Goal: Use online tool/utility: Use online tool/utility

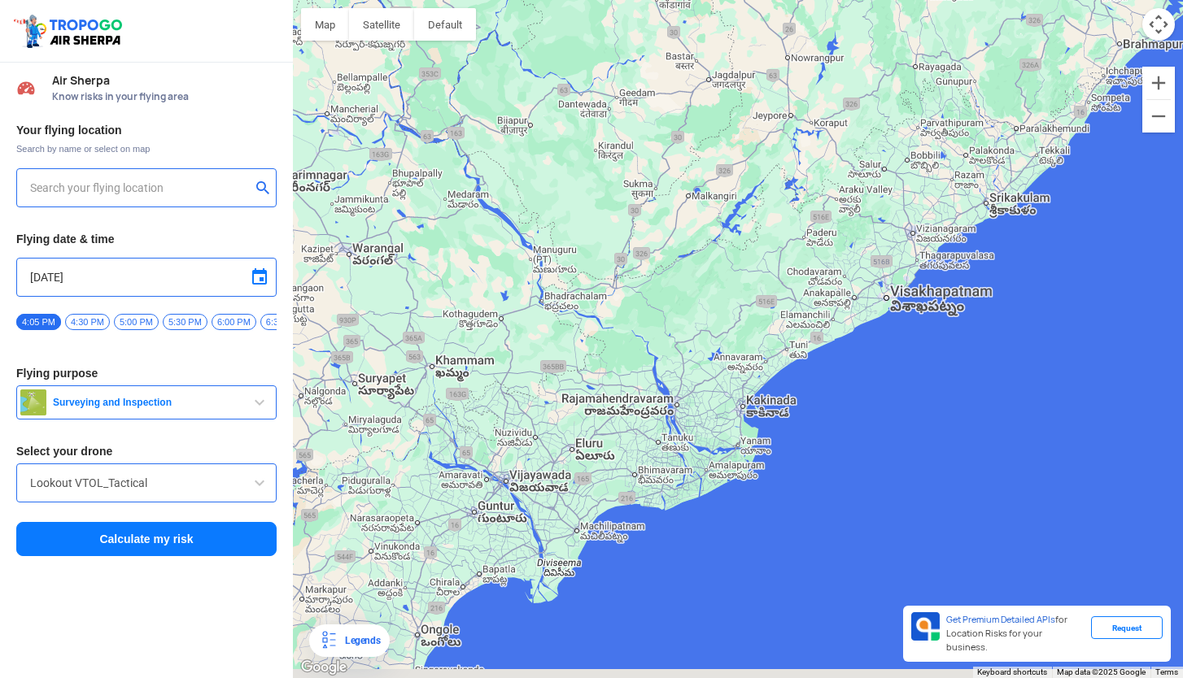
drag, startPoint x: 661, startPoint y: 432, endPoint x: 713, endPoint y: 342, distance: 104.2
click at [713, 342] on div at bounding box center [738, 339] width 890 height 678
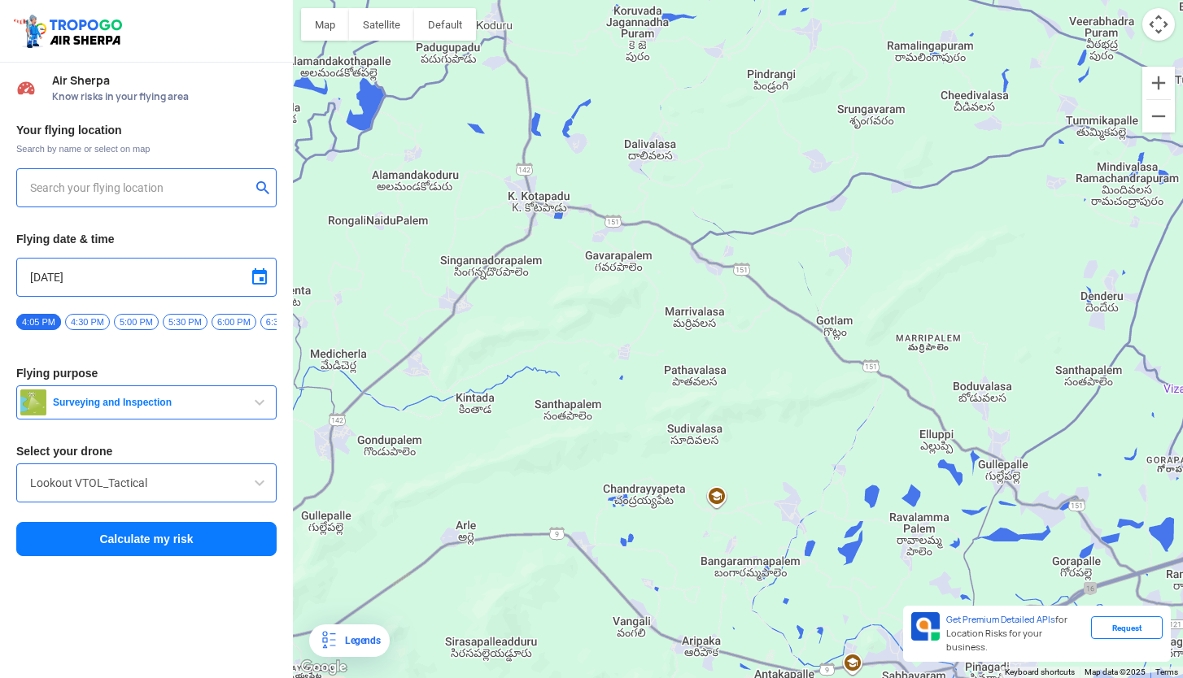
drag, startPoint x: 870, startPoint y: 263, endPoint x: 762, endPoint y: 268, distance: 108.3
click at [762, 268] on div at bounding box center [738, 339] width 890 height 678
click at [49, 181] on input "text" at bounding box center [140, 188] width 220 height 20
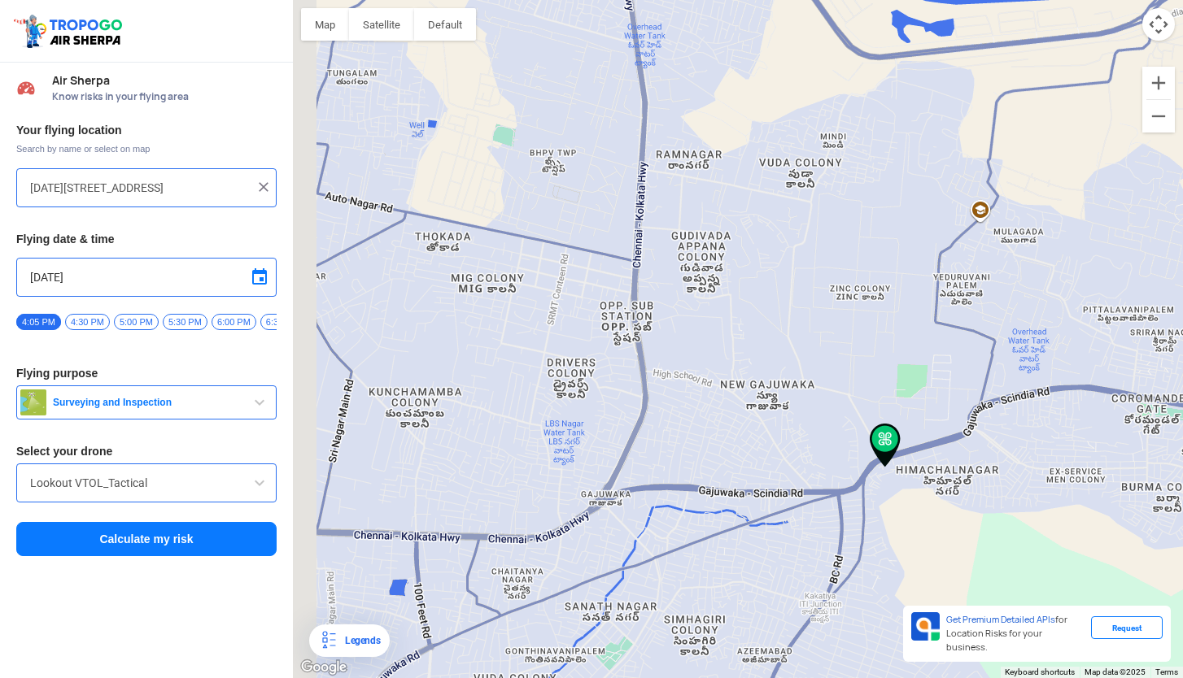
drag, startPoint x: 730, startPoint y: 279, endPoint x: 783, endPoint y: 335, distance: 77.1
click at [783, 335] on div at bounding box center [738, 339] width 890 height 678
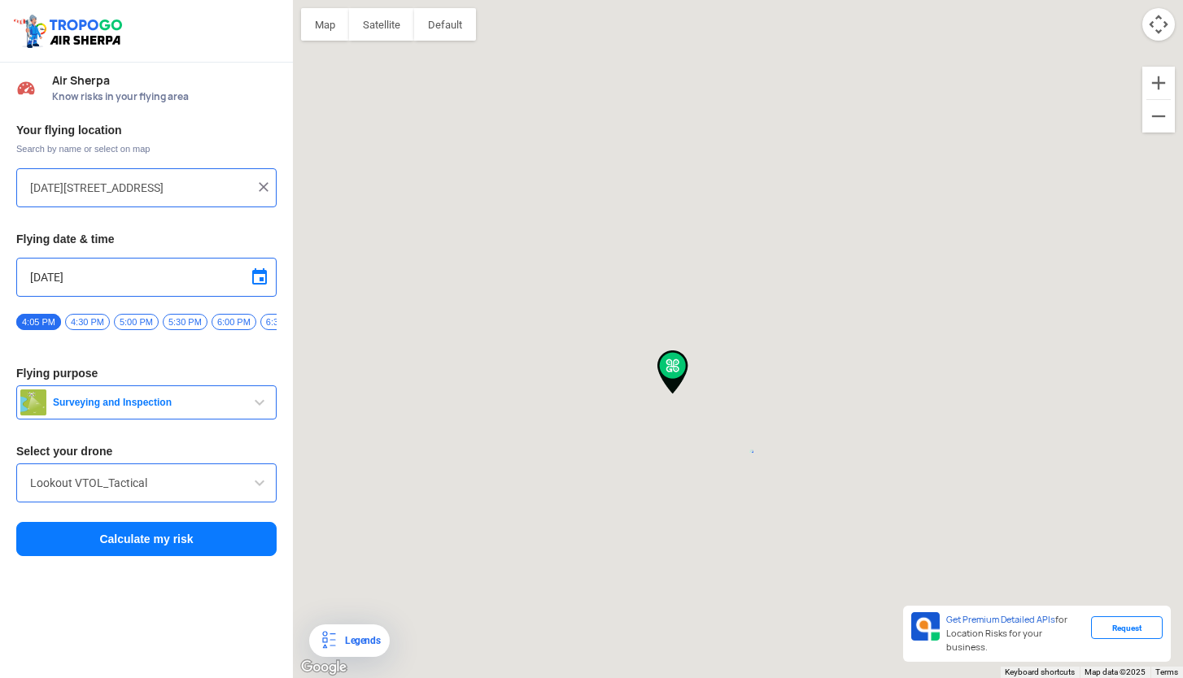
type input "[STREET_ADDRESS]"
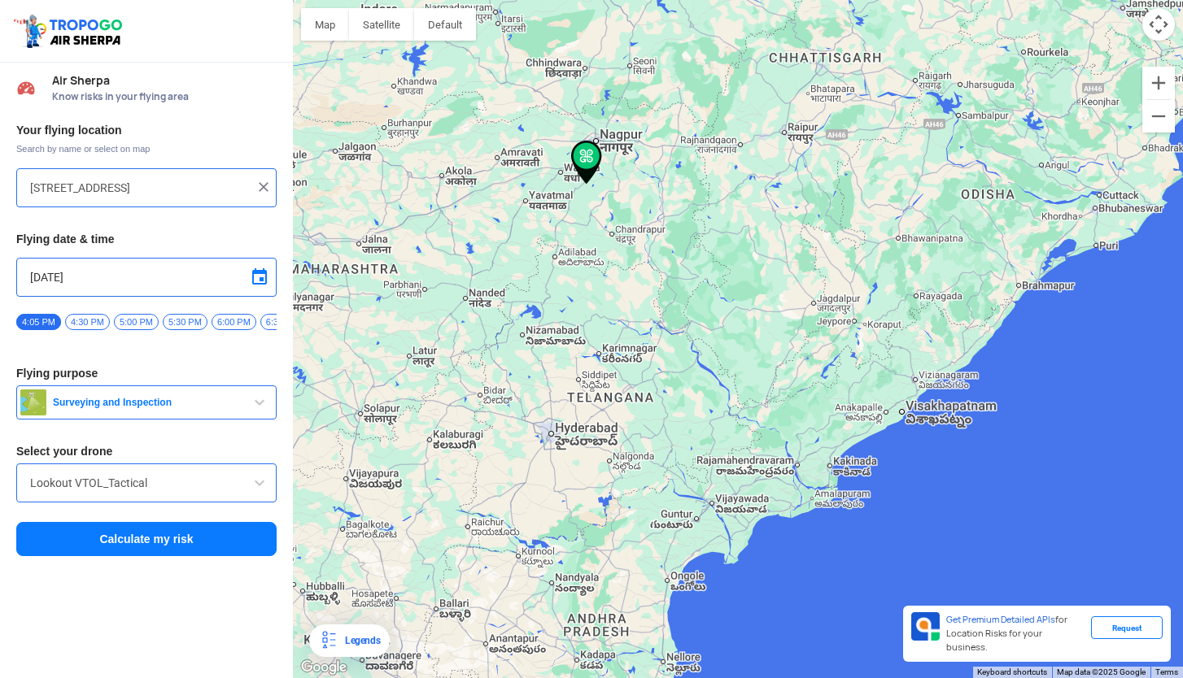
click at [265, 187] on img at bounding box center [263, 187] width 16 height 16
click at [68, 191] on input "text" at bounding box center [140, 188] width 220 height 20
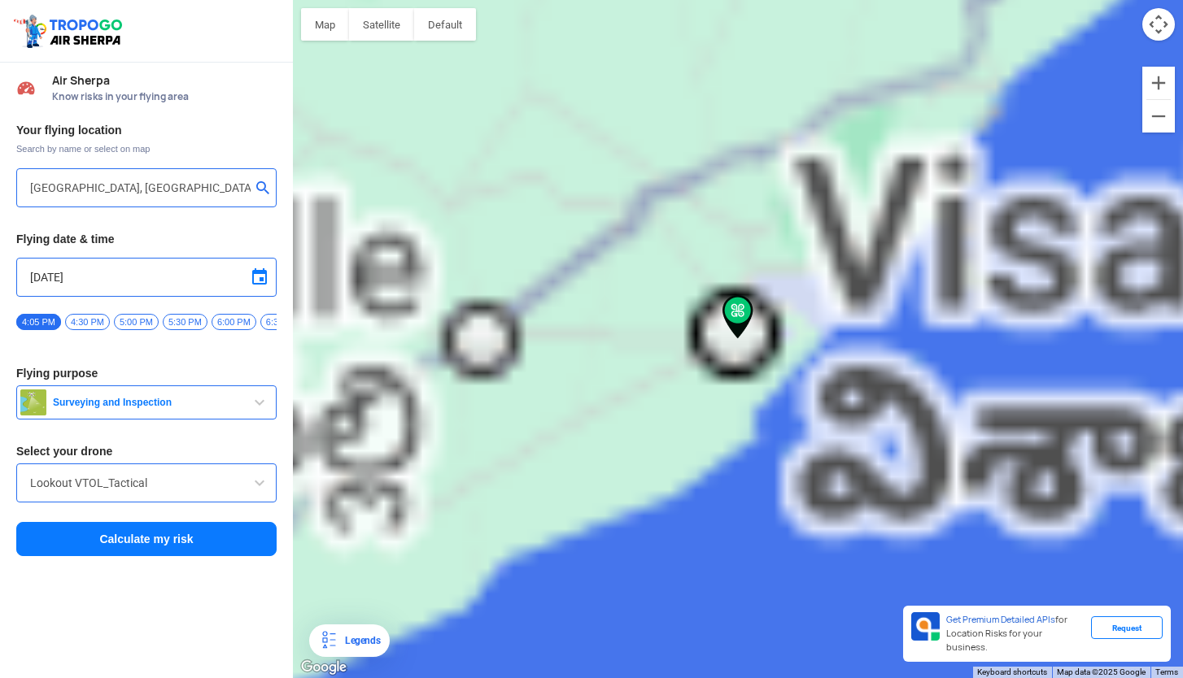
type input "[DATE][STREET_ADDRESS]"
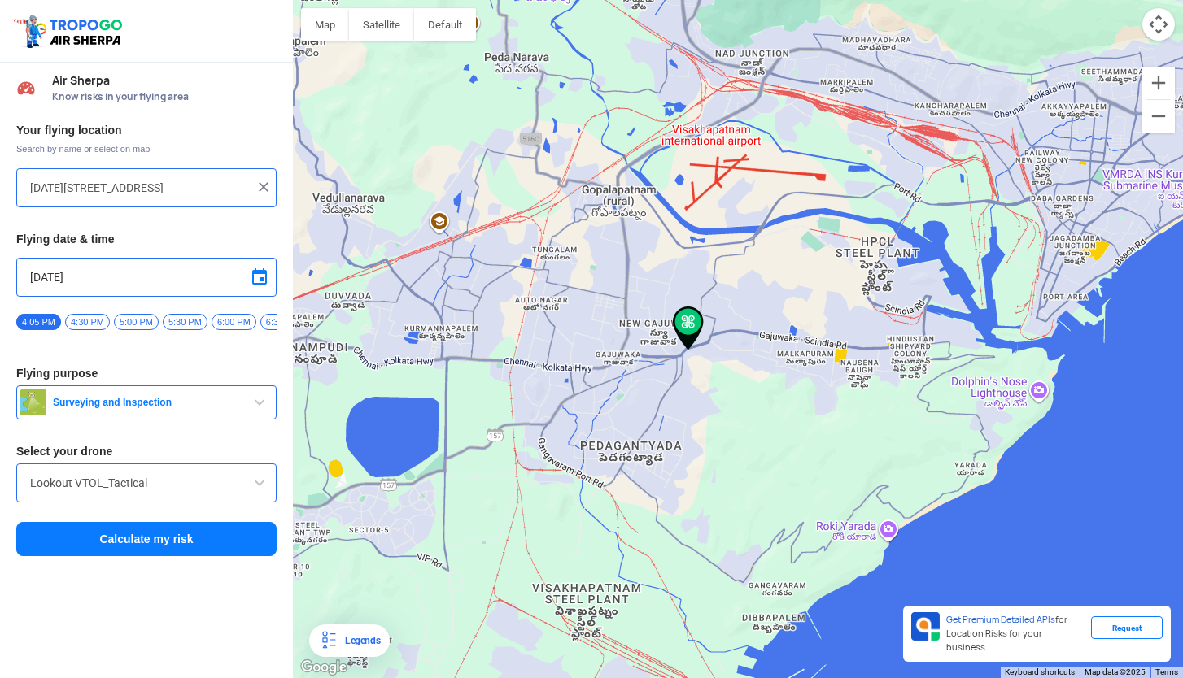
drag, startPoint x: 731, startPoint y: 324, endPoint x: 688, endPoint y: 384, distance: 73.6
click at [688, 384] on div at bounding box center [738, 339] width 890 height 678
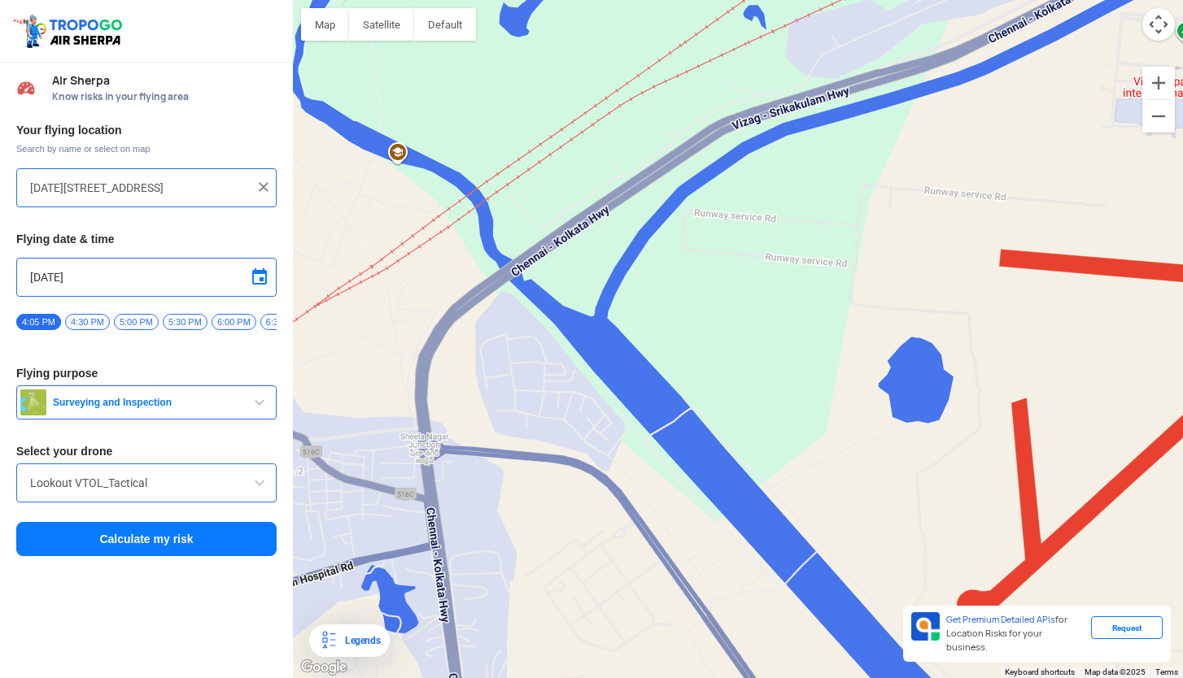
drag, startPoint x: 606, startPoint y: 184, endPoint x: 713, endPoint y: 374, distance: 218.6
click at [713, 374] on div at bounding box center [738, 339] width 890 height 678
click at [194, 548] on button "Calculate my risk" at bounding box center [146, 539] width 260 height 34
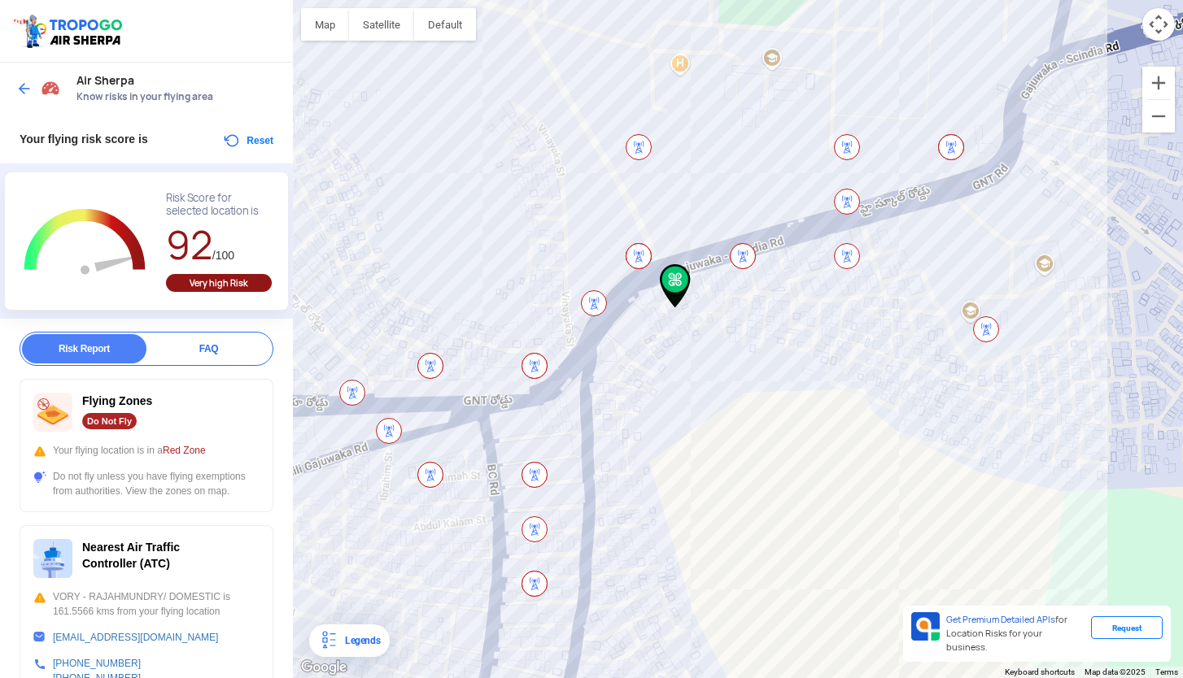
drag, startPoint x: 785, startPoint y: 427, endPoint x: 720, endPoint y: 395, distance: 72.4
click at [720, 395] on div at bounding box center [738, 339] width 890 height 678
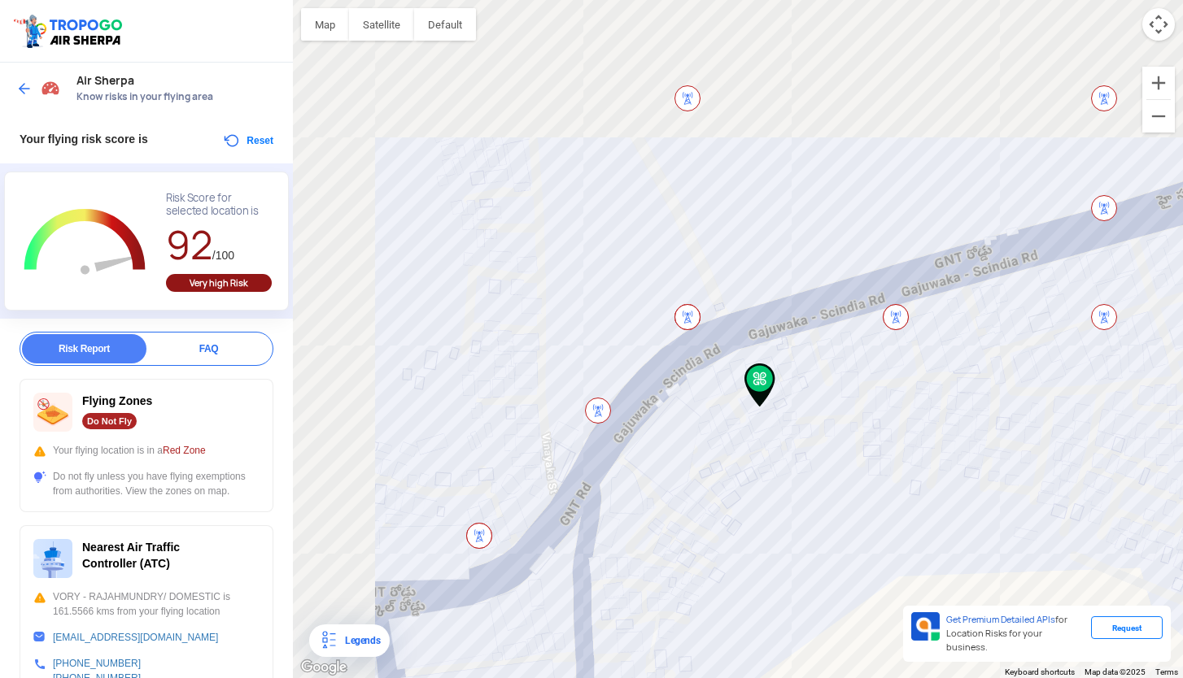
drag, startPoint x: 678, startPoint y: 366, endPoint x: 792, endPoint y: 534, distance: 203.8
click at [808, 548] on div at bounding box center [738, 339] width 890 height 678
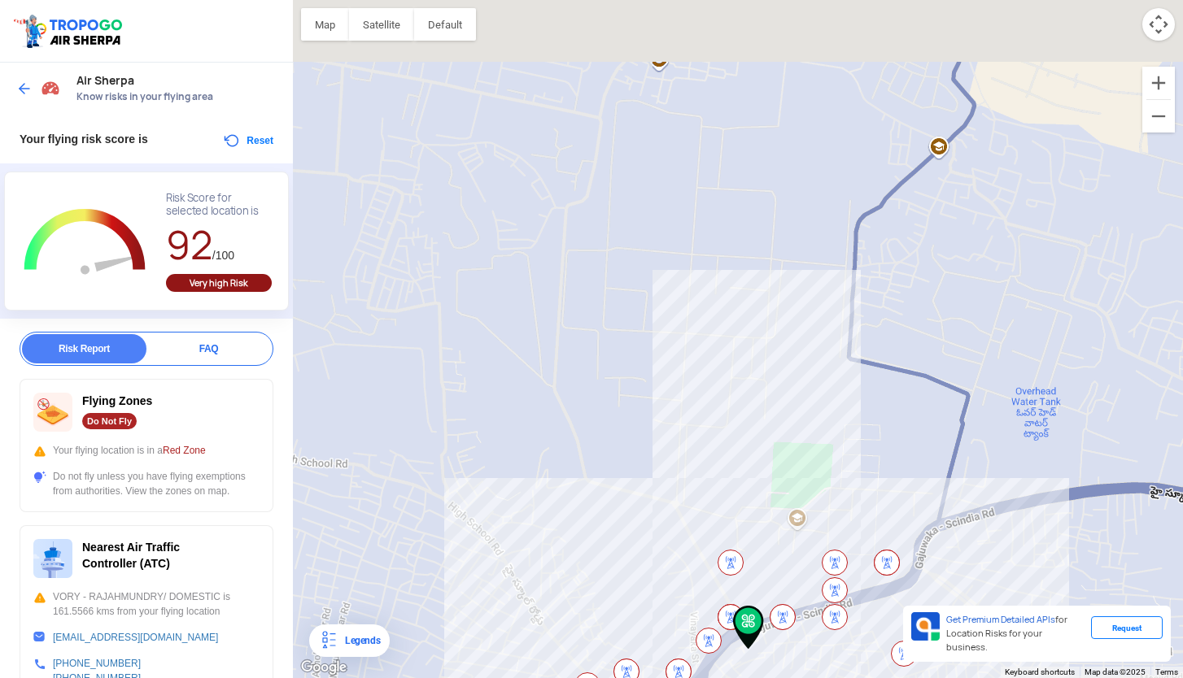
drag, startPoint x: 710, startPoint y: 433, endPoint x: 652, endPoint y: 596, distance: 173.7
click at [652, 596] on div at bounding box center [738, 339] width 890 height 678
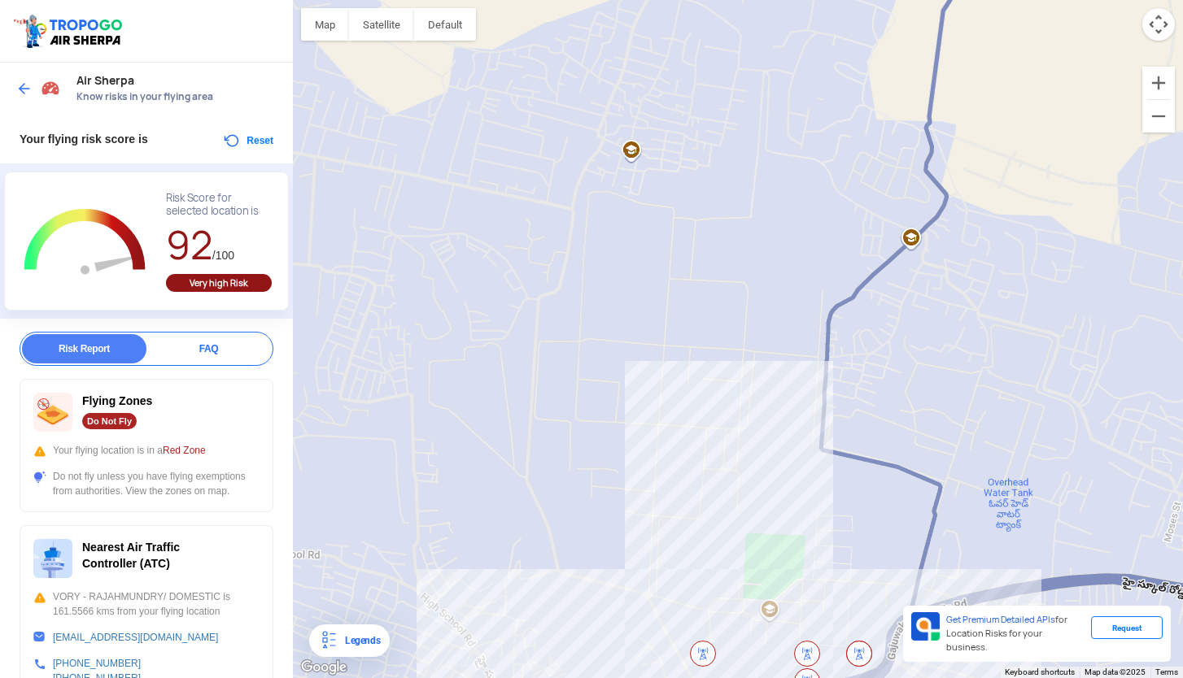
drag, startPoint x: 761, startPoint y: 344, endPoint x: 720, endPoint y: 443, distance: 106.5
click at [721, 442] on div at bounding box center [738, 339] width 890 height 678
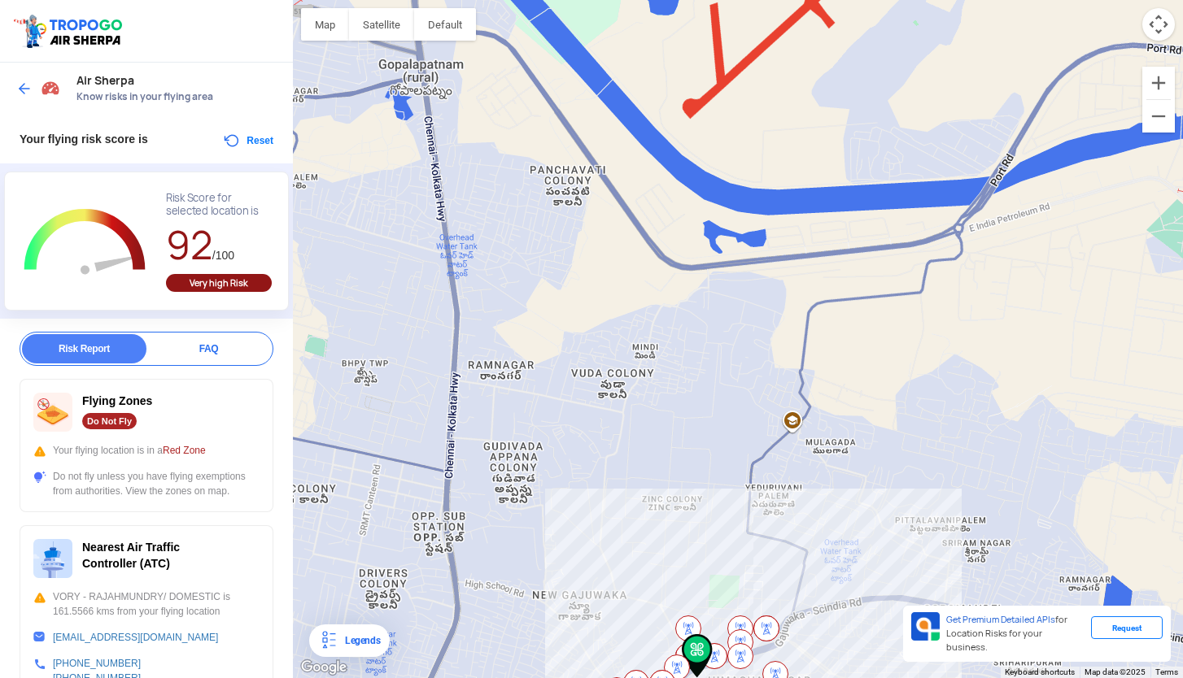
drag, startPoint x: 710, startPoint y: 343, endPoint x: 871, endPoint y: 541, distance: 255.0
click at [871, 541] on div at bounding box center [738, 339] width 890 height 678
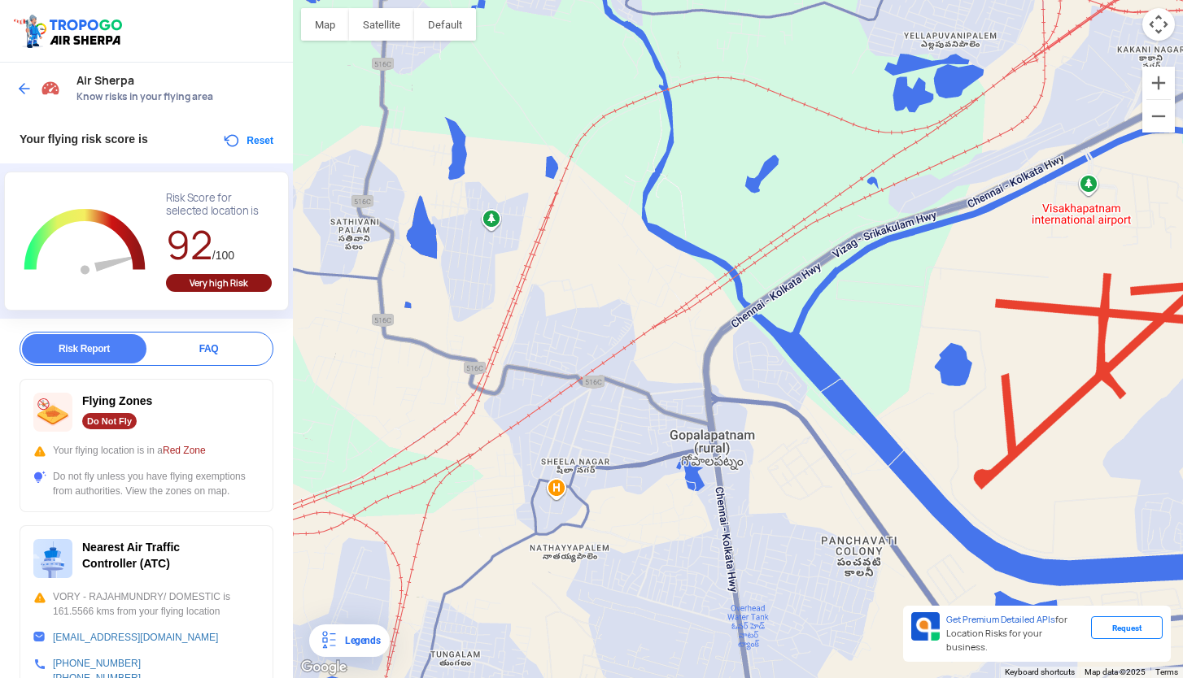
drag, startPoint x: 685, startPoint y: 445, endPoint x: 688, endPoint y: 465, distance: 19.8
click at [688, 465] on div at bounding box center [738, 339] width 890 height 678
click at [747, 321] on div at bounding box center [738, 339] width 890 height 678
click at [752, 314] on div at bounding box center [738, 339] width 890 height 678
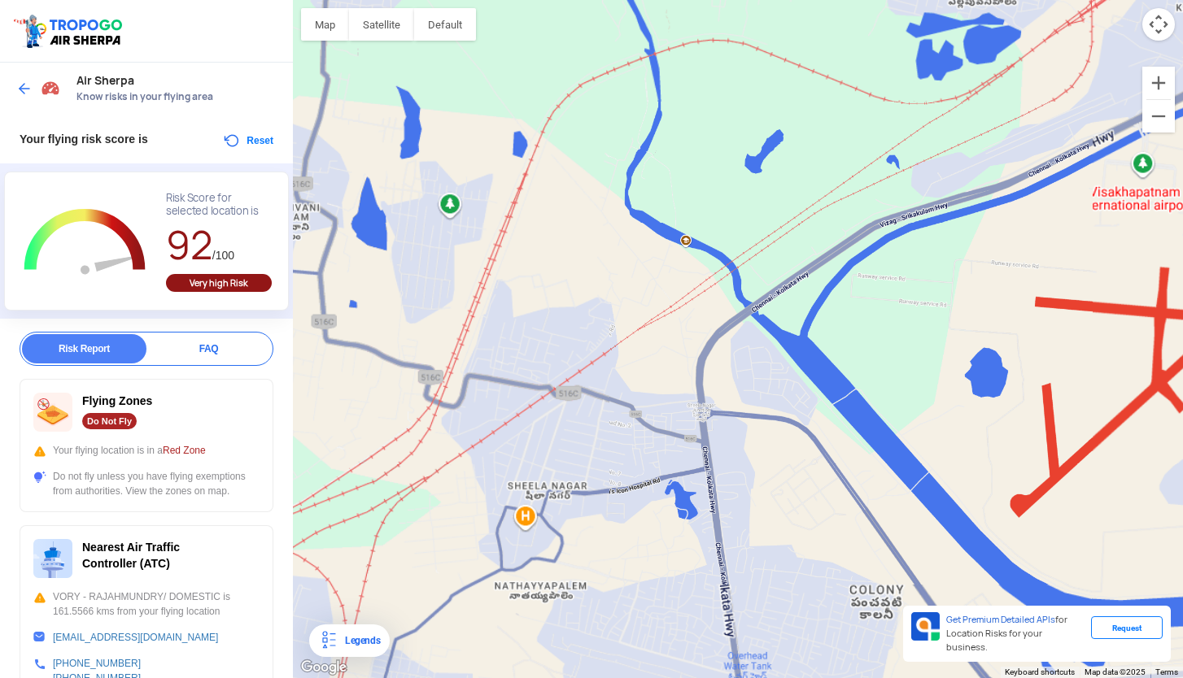
click at [752, 314] on div at bounding box center [738, 339] width 890 height 678
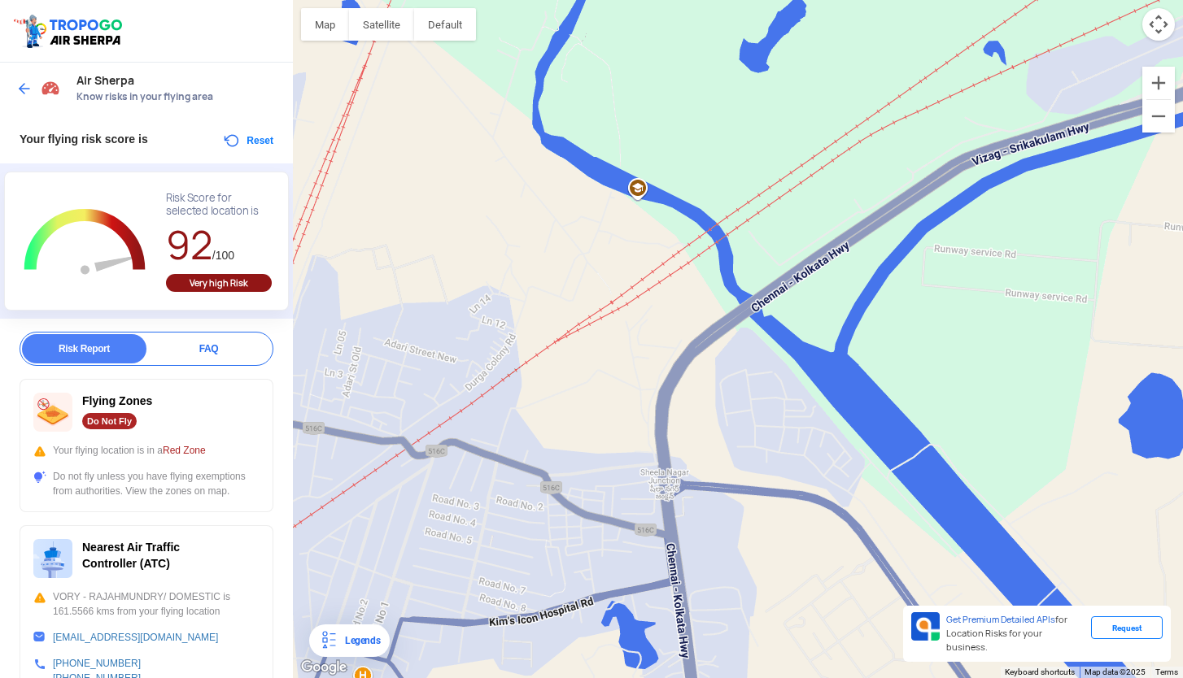
click at [741, 317] on div at bounding box center [738, 339] width 890 height 678
click at [718, 254] on div at bounding box center [738, 339] width 890 height 678
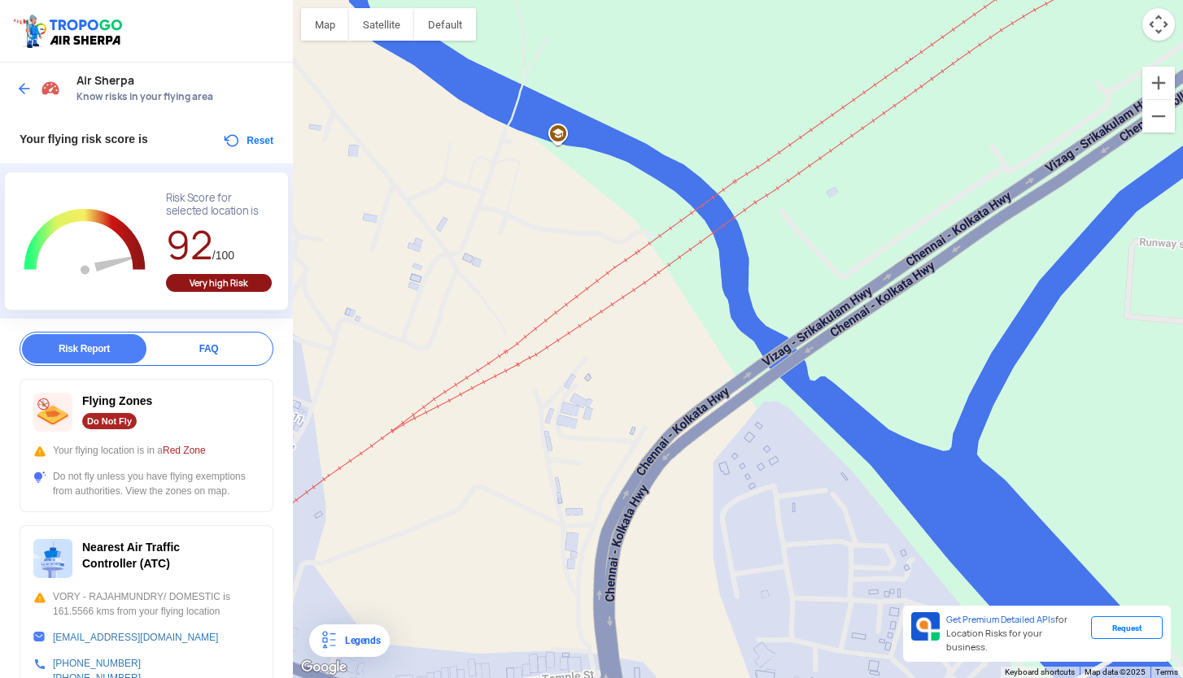
click at [227, 142] on button "Reset" at bounding box center [247, 141] width 51 height 20
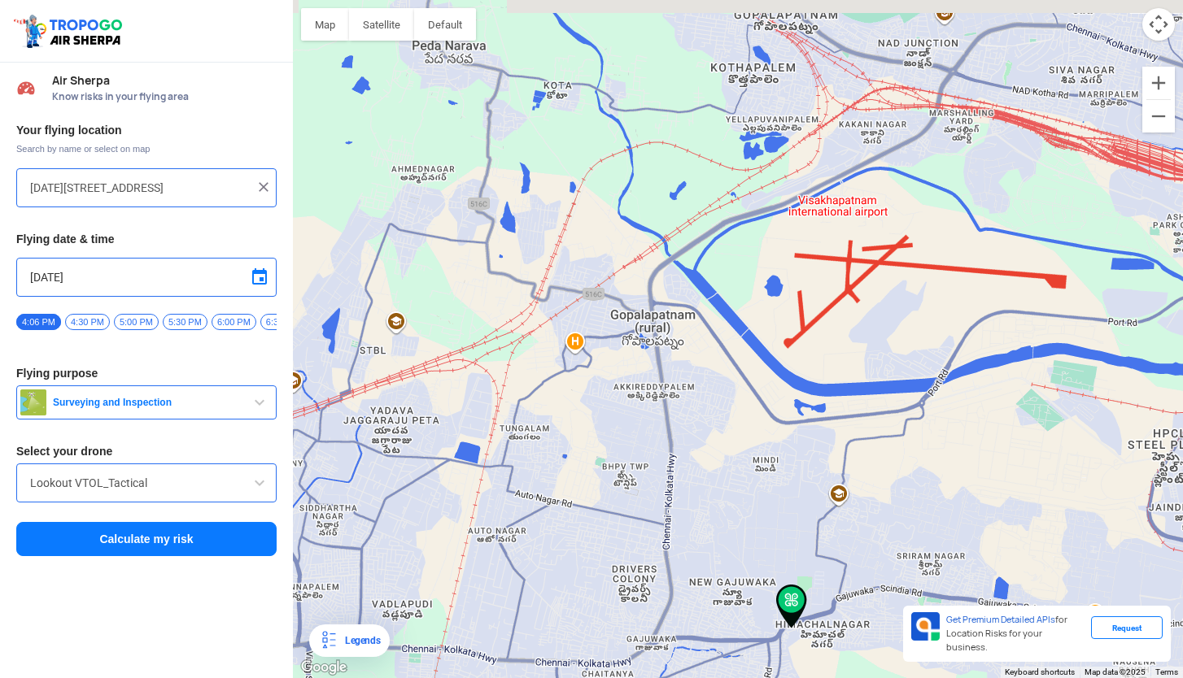
drag, startPoint x: 702, startPoint y: 321, endPoint x: 717, endPoint y: 359, distance: 40.9
click at [717, 359] on div at bounding box center [738, 339] width 890 height 678
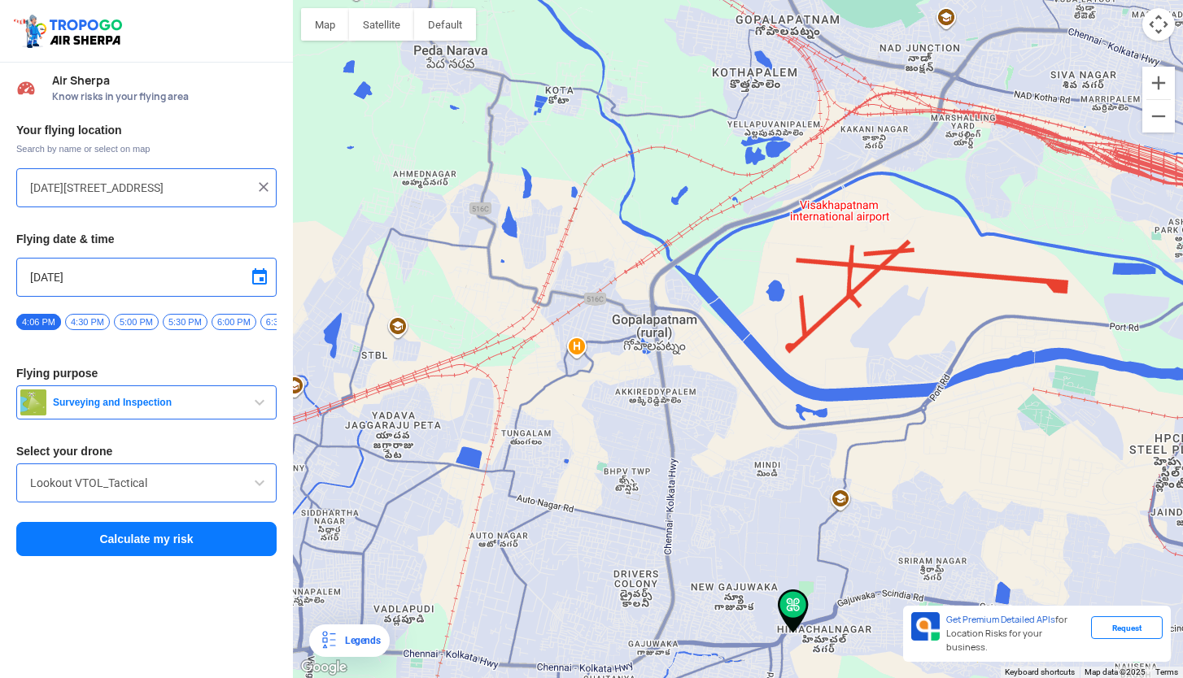
click at [680, 265] on div at bounding box center [738, 339] width 890 height 678
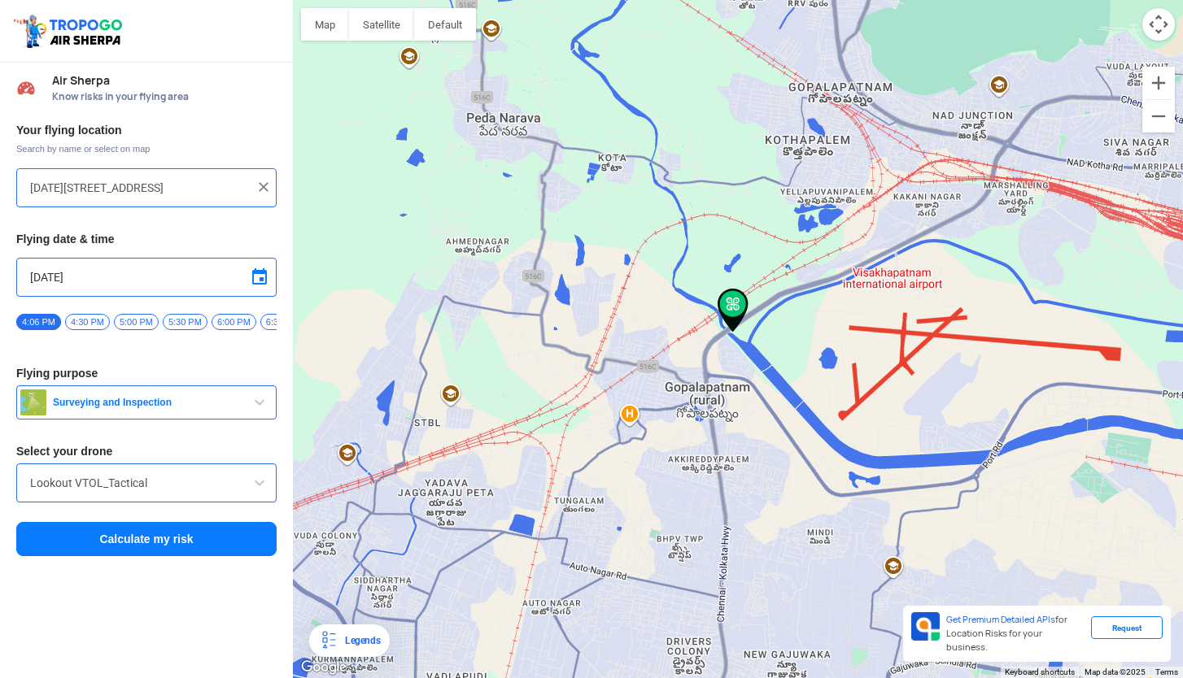
type input "[GEOGRAPHIC_DATA], [GEOGRAPHIC_DATA], [GEOGRAPHIC_DATA]"
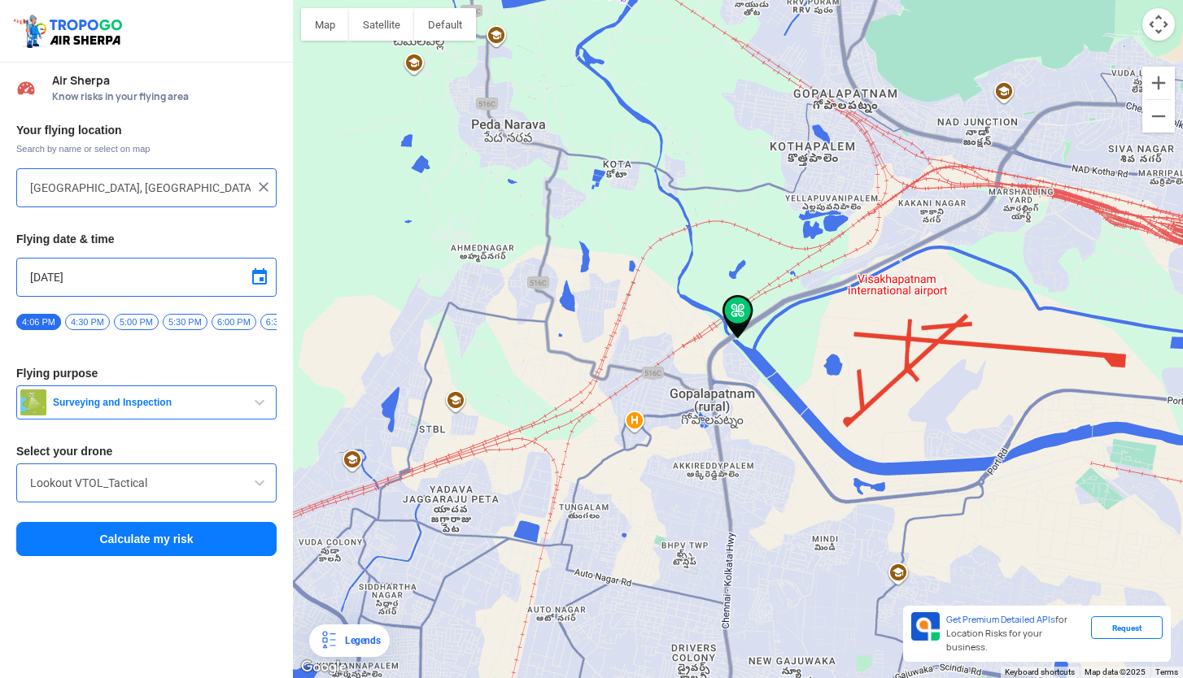
click at [185, 551] on button "Calculate my risk" at bounding box center [146, 539] width 260 height 34
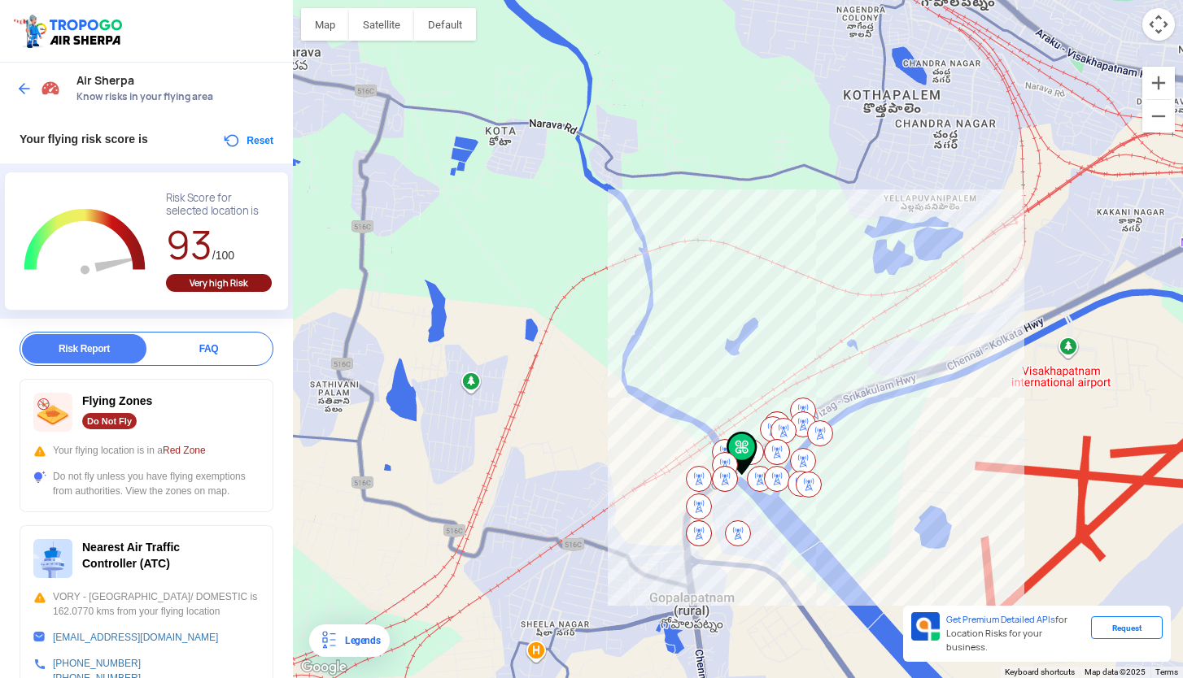
click at [626, 374] on div at bounding box center [738, 339] width 890 height 678
click at [259, 138] on button "Reset" at bounding box center [247, 141] width 51 height 20
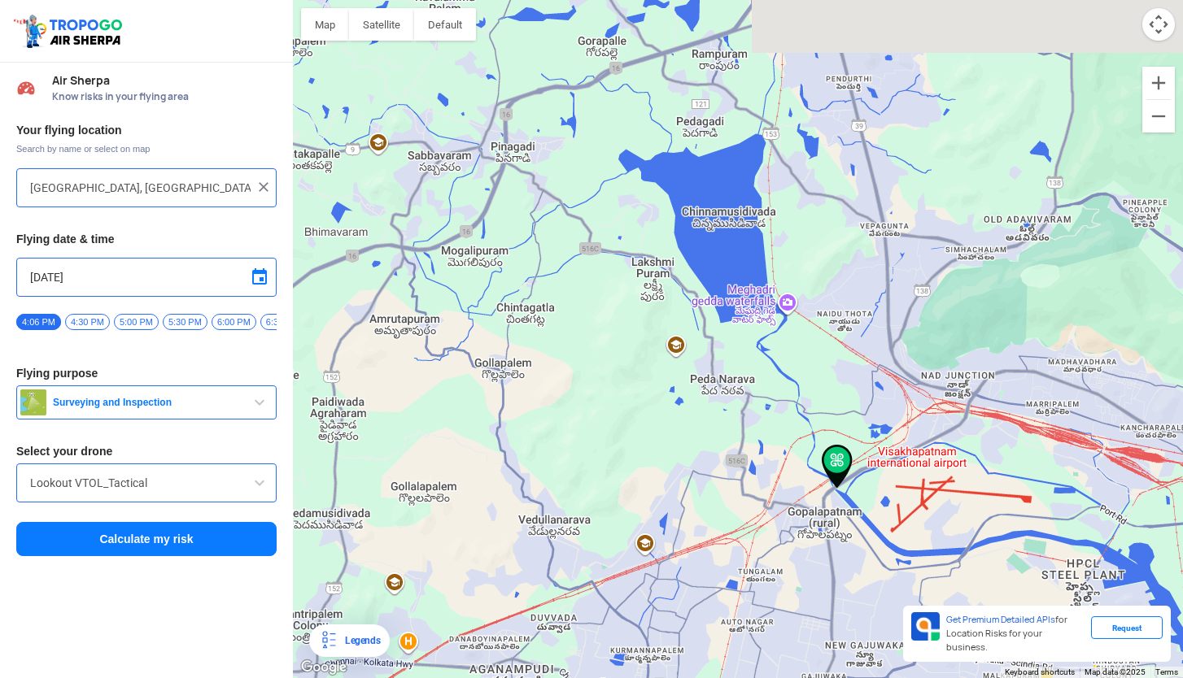
drag, startPoint x: 651, startPoint y: 263, endPoint x: 683, endPoint y: 482, distance: 221.2
click at [683, 482] on div at bounding box center [738, 339] width 890 height 678
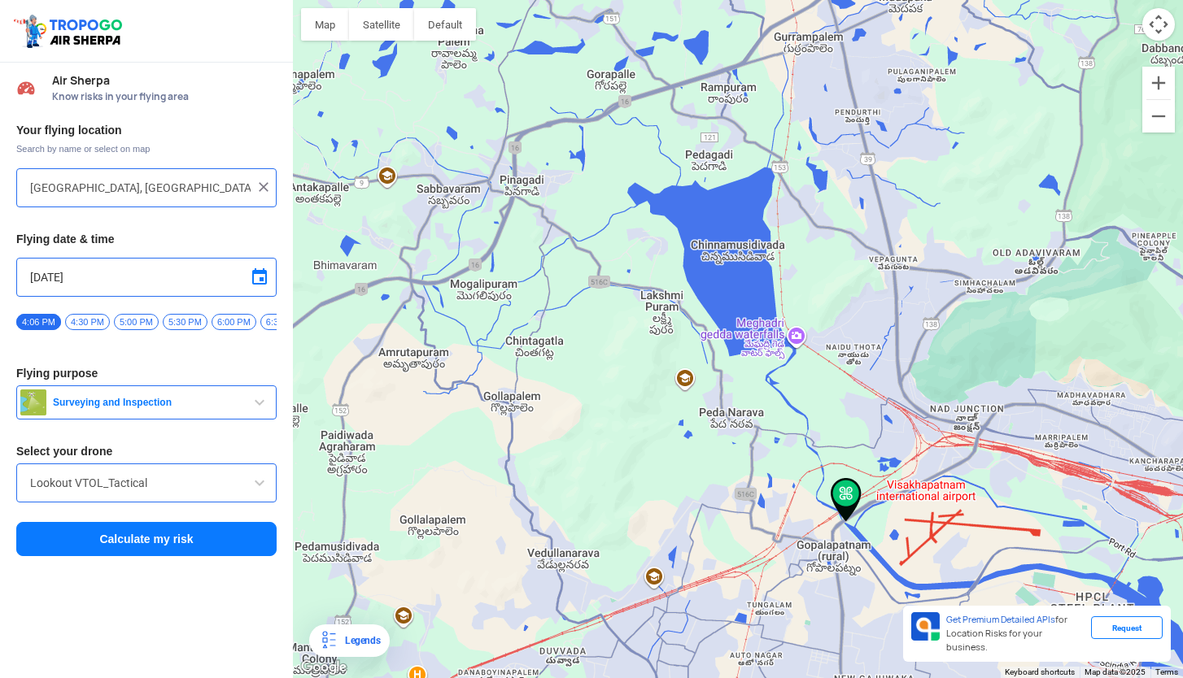
click at [486, 189] on div at bounding box center [738, 339] width 890 height 678
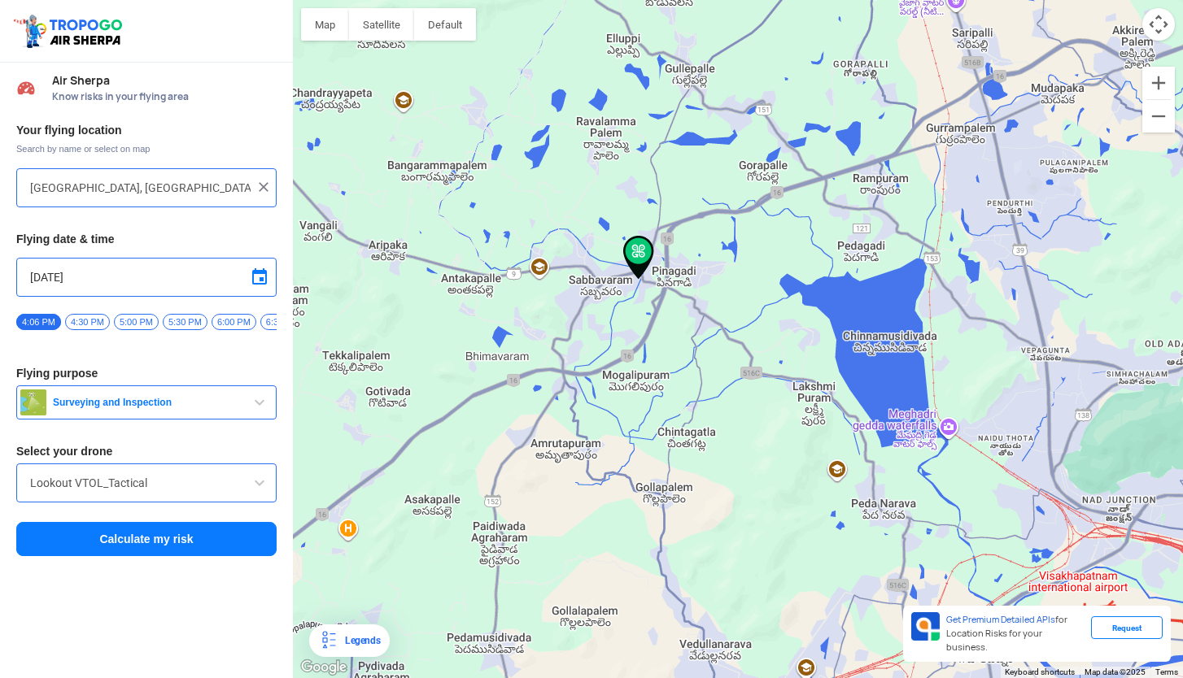
type input "[DEMOGRAPHIC_DATA], [GEOGRAPHIC_DATA] 531035, [GEOGRAPHIC_DATA]"
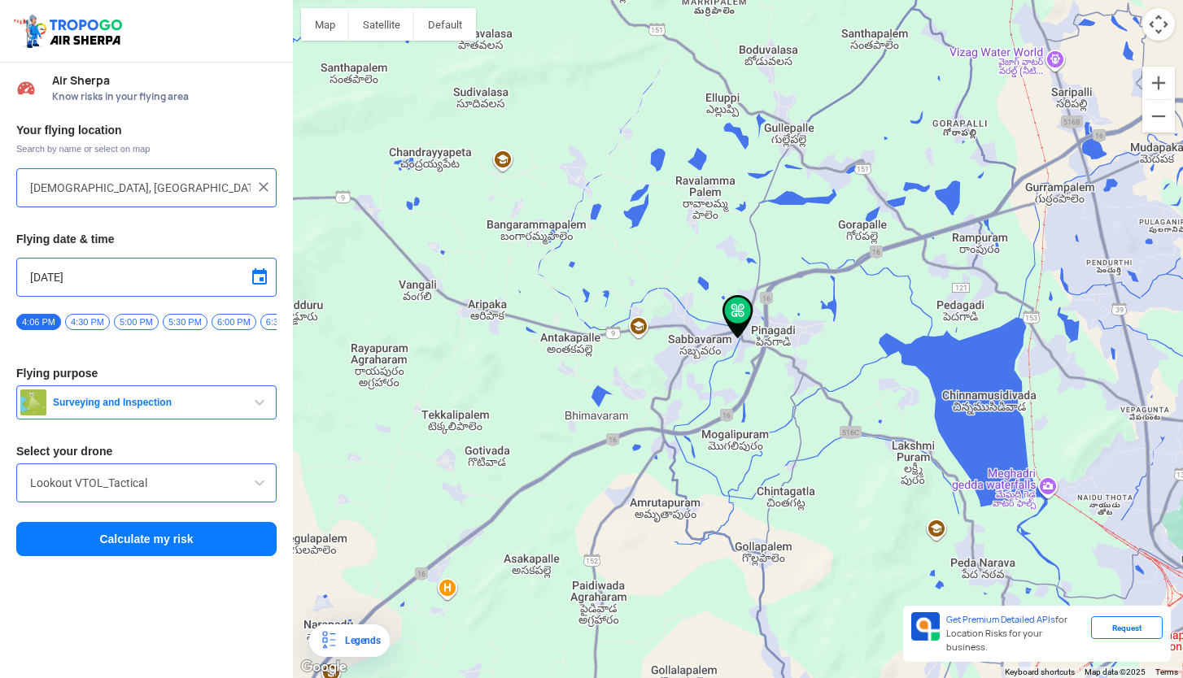
click at [735, 318] on img at bounding box center [737, 317] width 31 height 44
click at [222, 549] on button "Calculate my risk" at bounding box center [146, 539] width 260 height 34
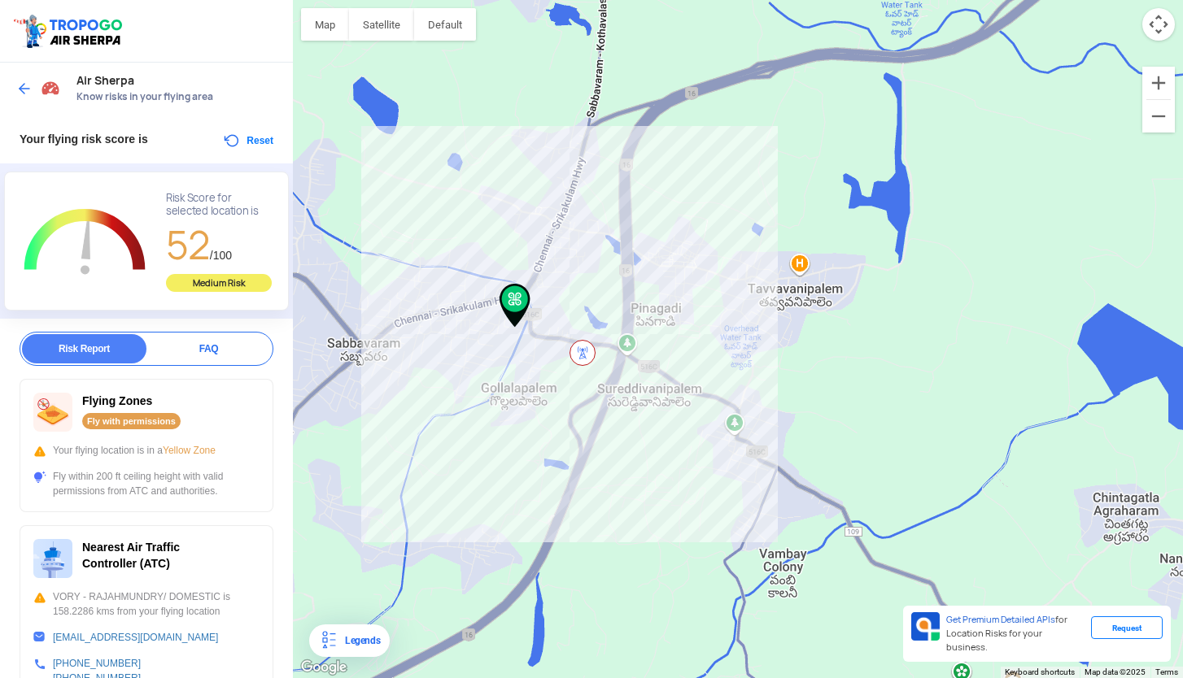
drag, startPoint x: 688, startPoint y: 574, endPoint x: 581, endPoint y: 448, distance: 165.6
click at [582, 449] on div at bounding box center [738, 339] width 890 height 678
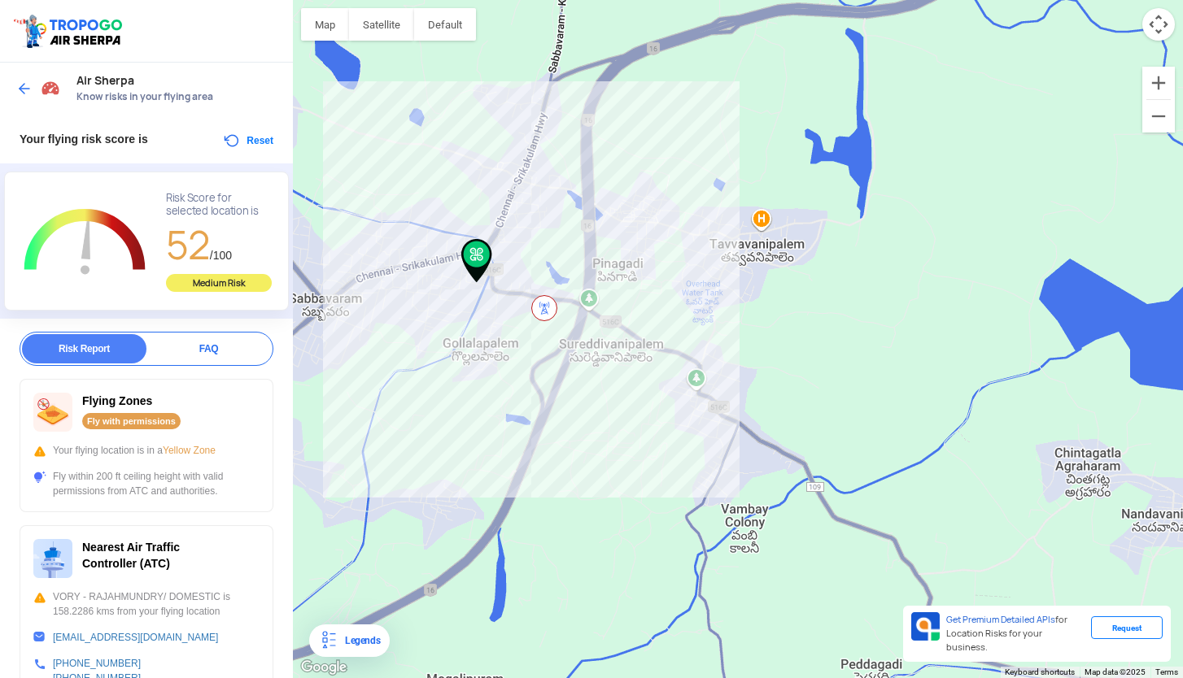
drag, startPoint x: 705, startPoint y: 480, endPoint x: 679, endPoint y: 453, distance: 37.4
click at [679, 453] on div at bounding box center [738, 339] width 890 height 678
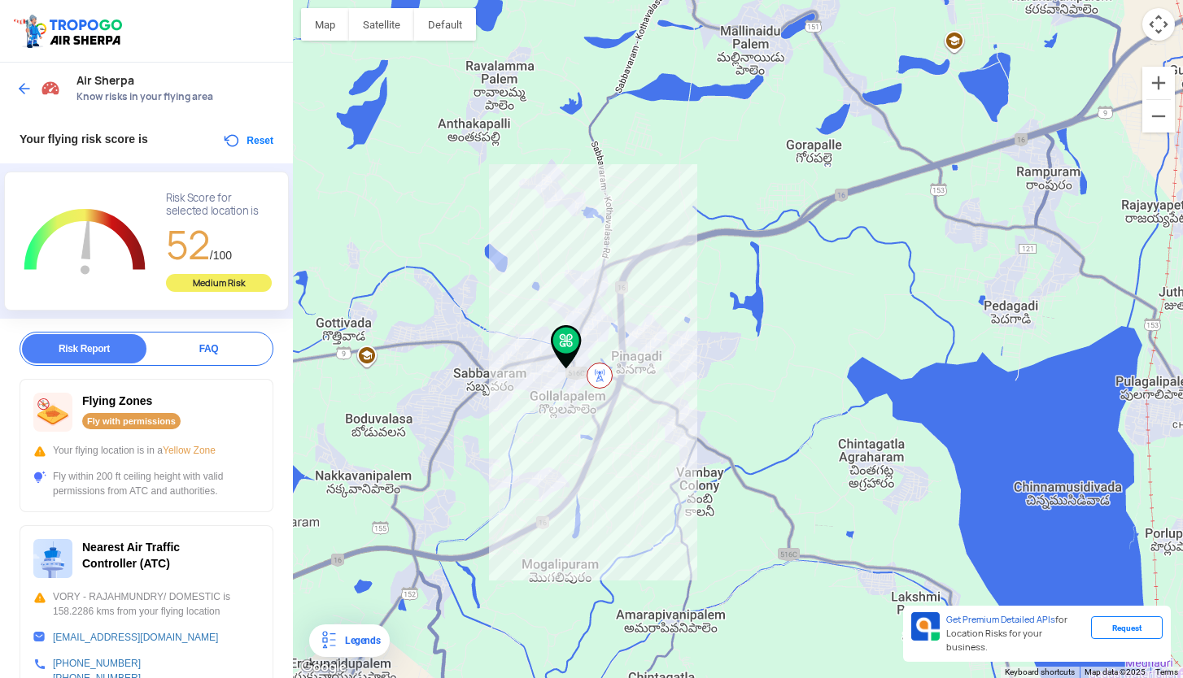
drag, startPoint x: 693, startPoint y: 486, endPoint x: 678, endPoint y: 473, distance: 19.6
click at [678, 473] on div at bounding box center [738, 339] width 890 height 678
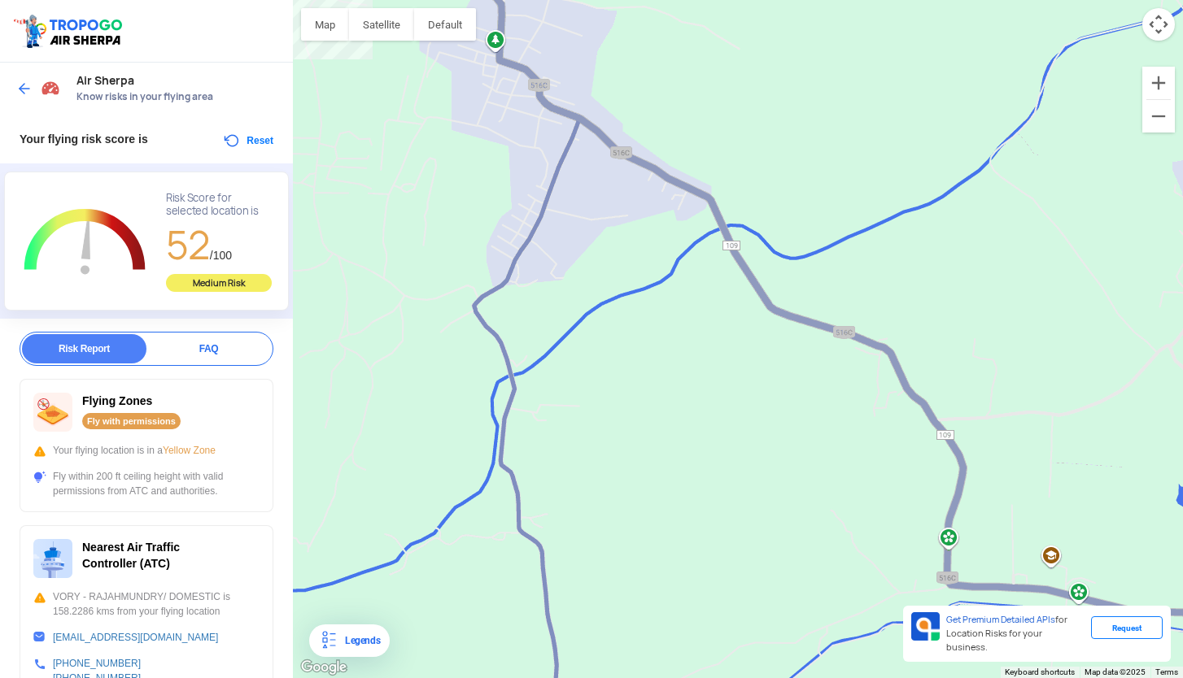
drag, startPoint x: 742, startPoint y: 410, endPoint x: 742, endPoint y: 529, distance: 118.8
click at [742, 529] on div at bounding box center [738, 339] width 890 height 678
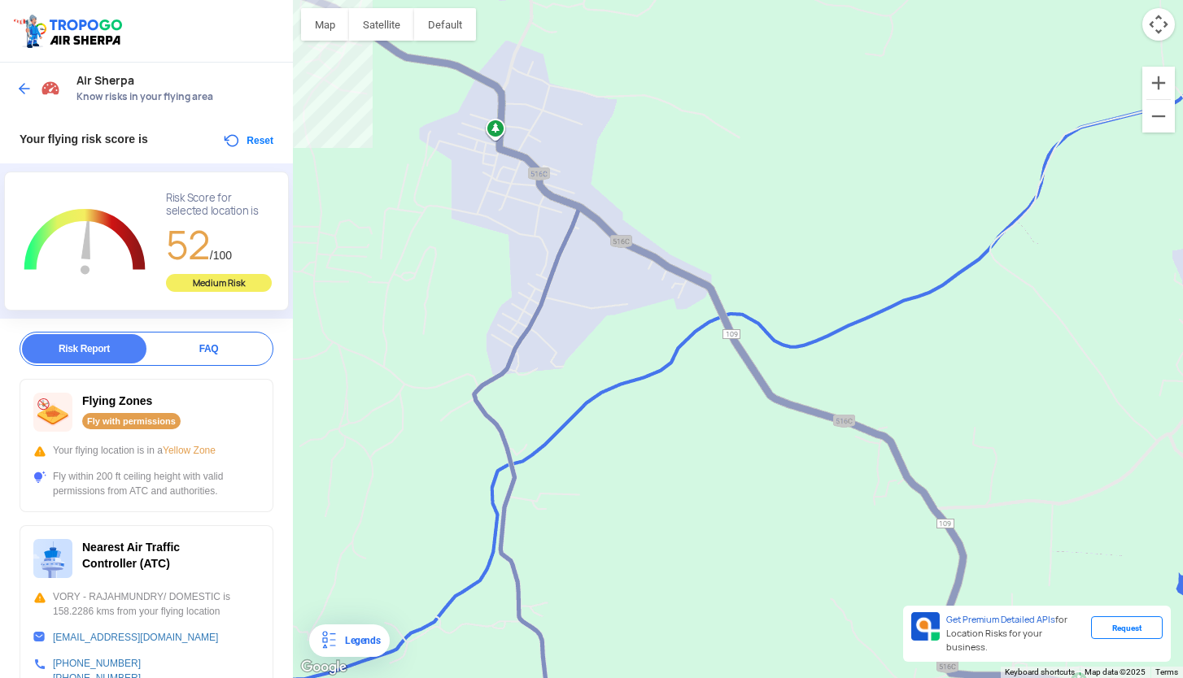
drag, startPoint x: 722, startPoint y: 437, endPoint x: 759, endPoint y: 554, distance: 123.0
click at [759, 554] on div at bounding box center [738, 339] width 890 height 678
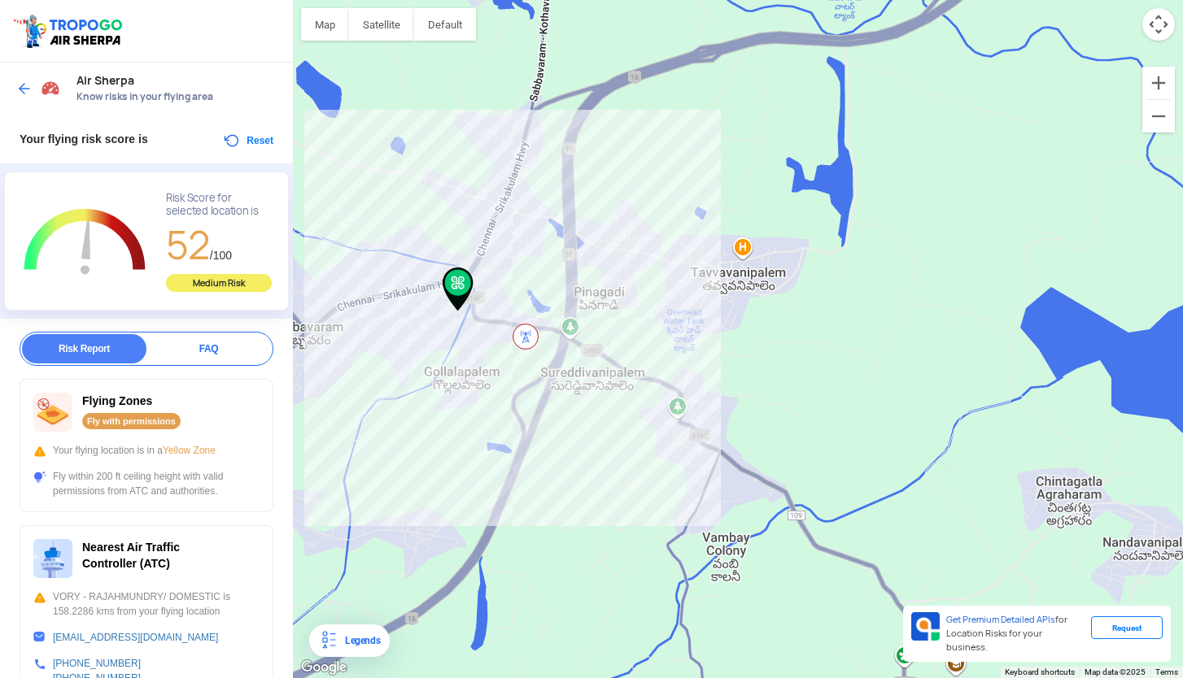
drag, startPoint x: 574, startPoint y: 434, endPoint x: 664, endPoint y: 481, distance: 100.8
click at [664, 481] on div at bounding box center [738, 339] width 890 height 678
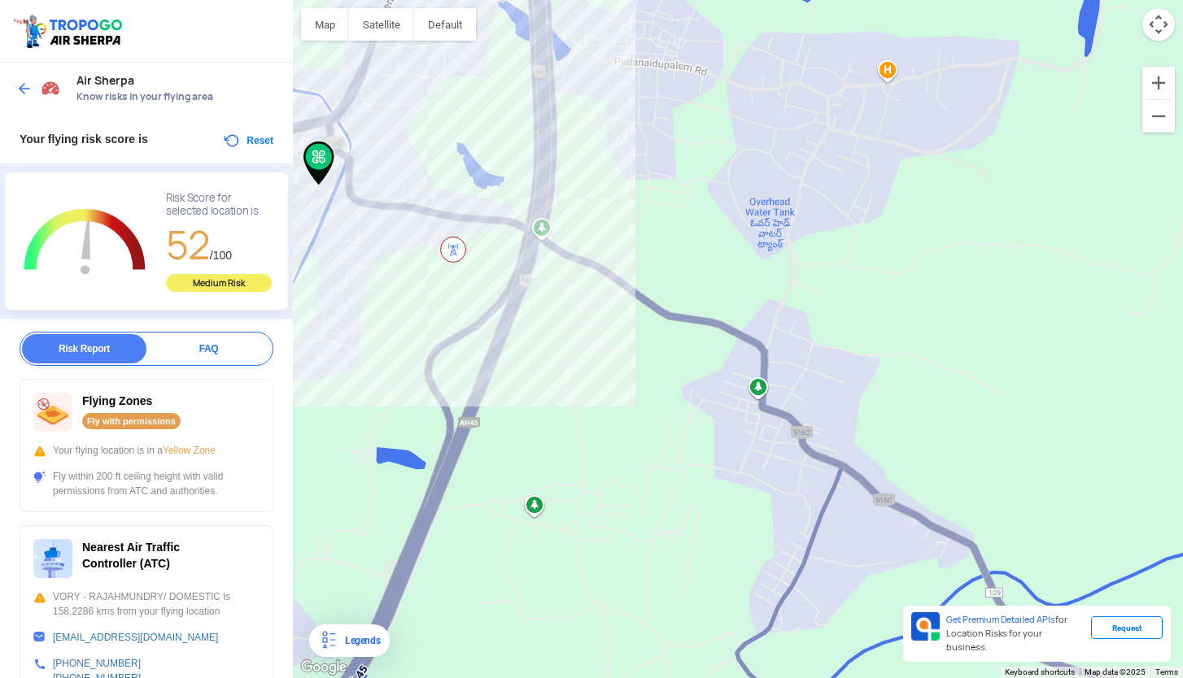
drag, startPoint x: 610, startPoint y: 443, endPoint x: 714, endPoint y: 506, distance: 121.5
click at [714, 506] on div at bounding box center [738, 339] width 890 height 678
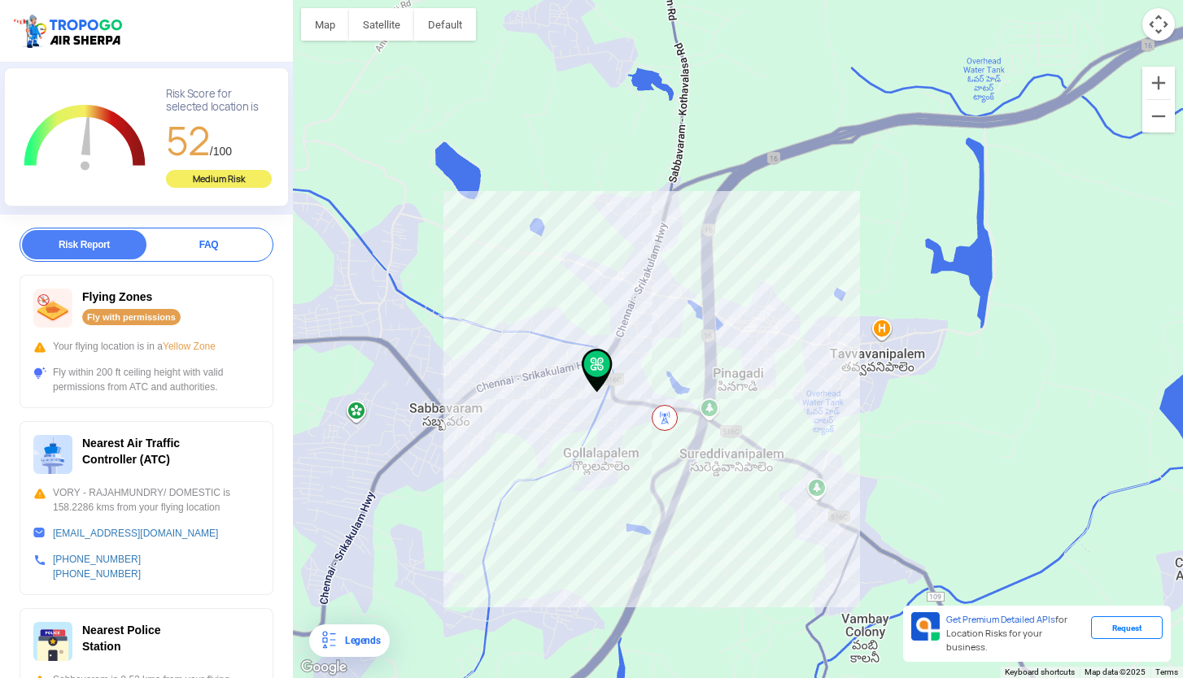
scroll to position [163, 0]
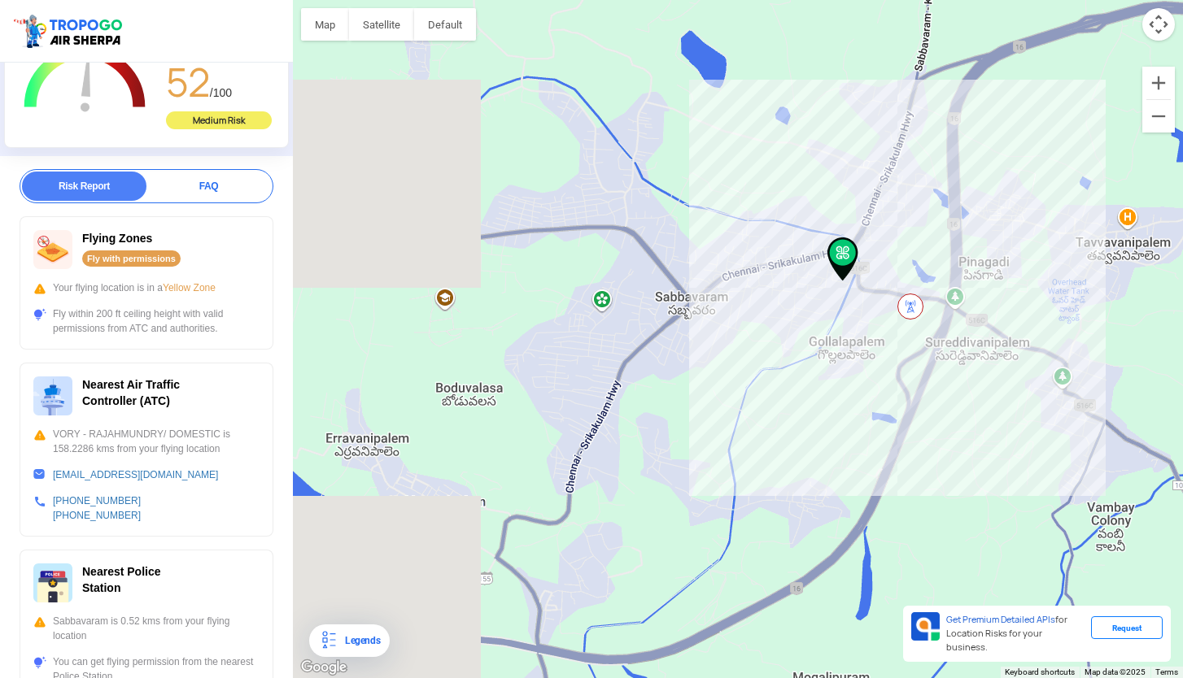
drag, startPoint x: 522, startPoint y: 482, endPoint x: 774, endPoint y: 366, distance: 277.0
click at [774, 366] on div at bounding box center [738, 339] width 890 height 678
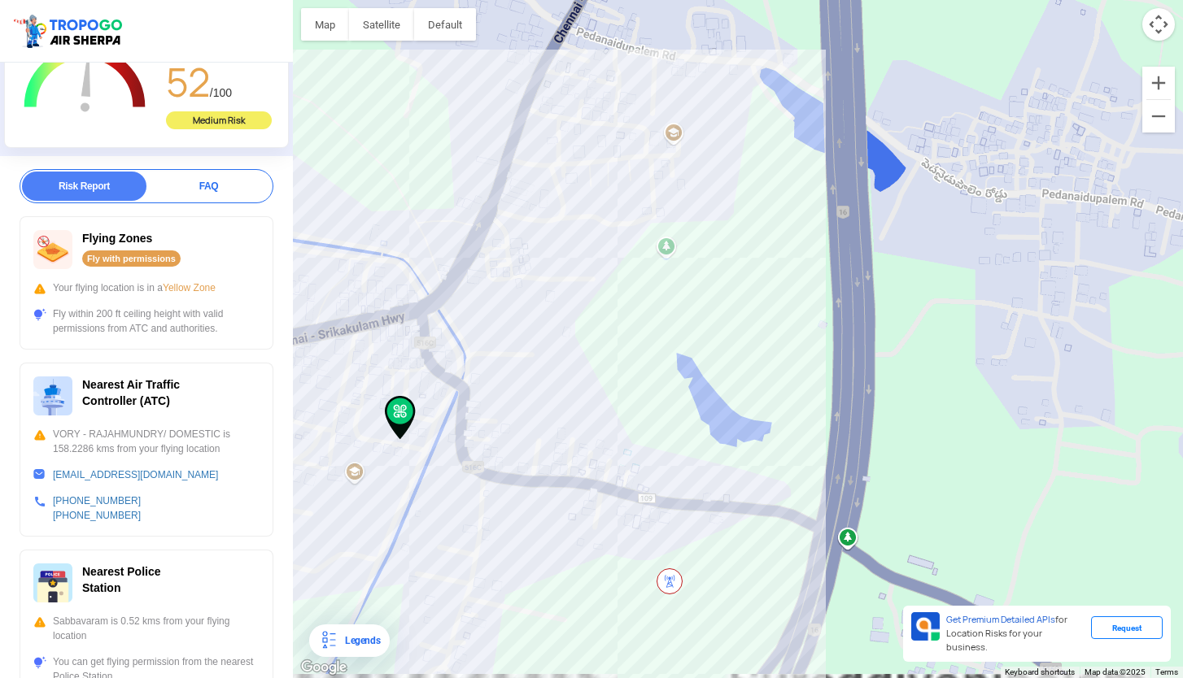
drag, startPoint x: 901, startPoint y: 447, endPoint x: 520, endPoint y: 76, distance: 532.2
click at [521, 76] on div at bounding box center [738, 339] width 890 height 678
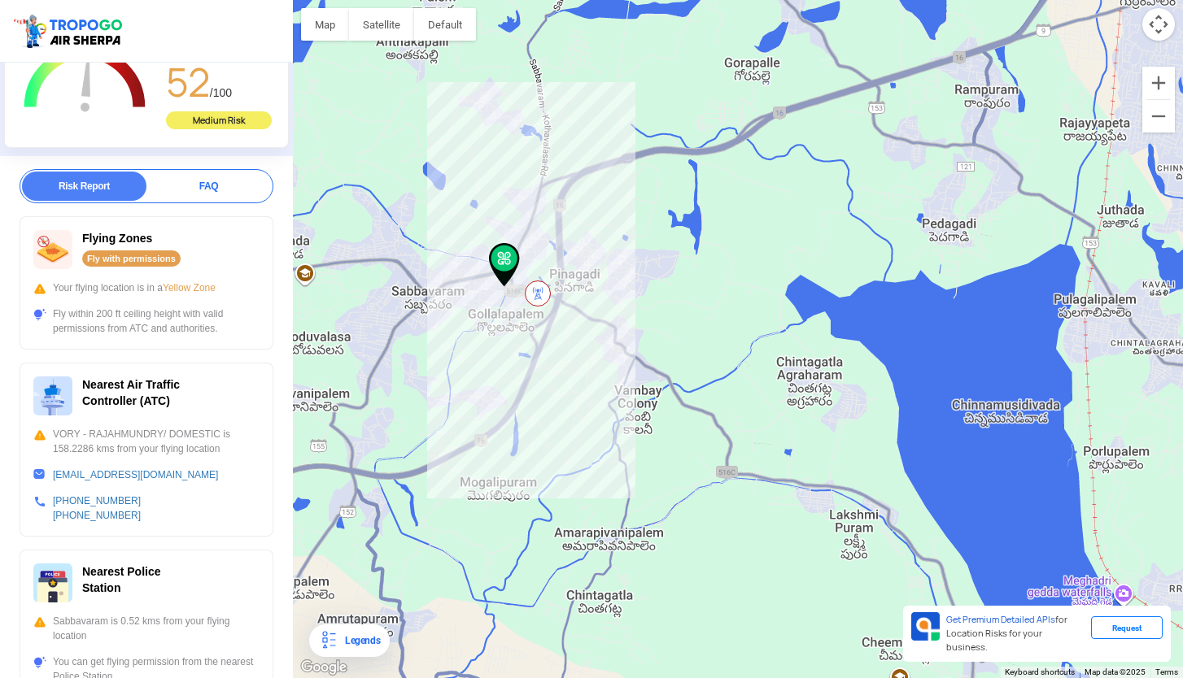
drag, startPoint x: 615, startPoint y: 298, endPoint x: 635, endPoint y: 389, distance: 93.4
click at [635, 389] on div at bounding box center [738, 339] width 890 height 678
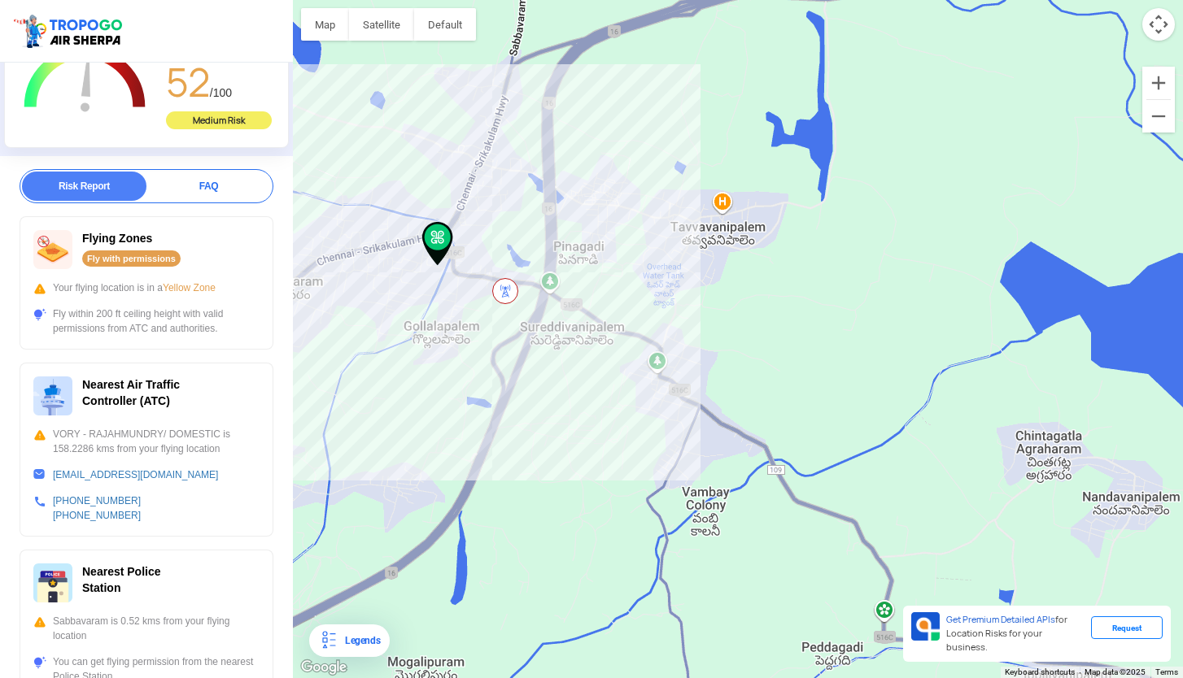
drag, startPoint x: 740, startPoint y: 280, endPoint x: 728, endPoint y: 312, distance: 34.0
click at [729, 309] on div at bounding box center [738, 339] width 890 height 678
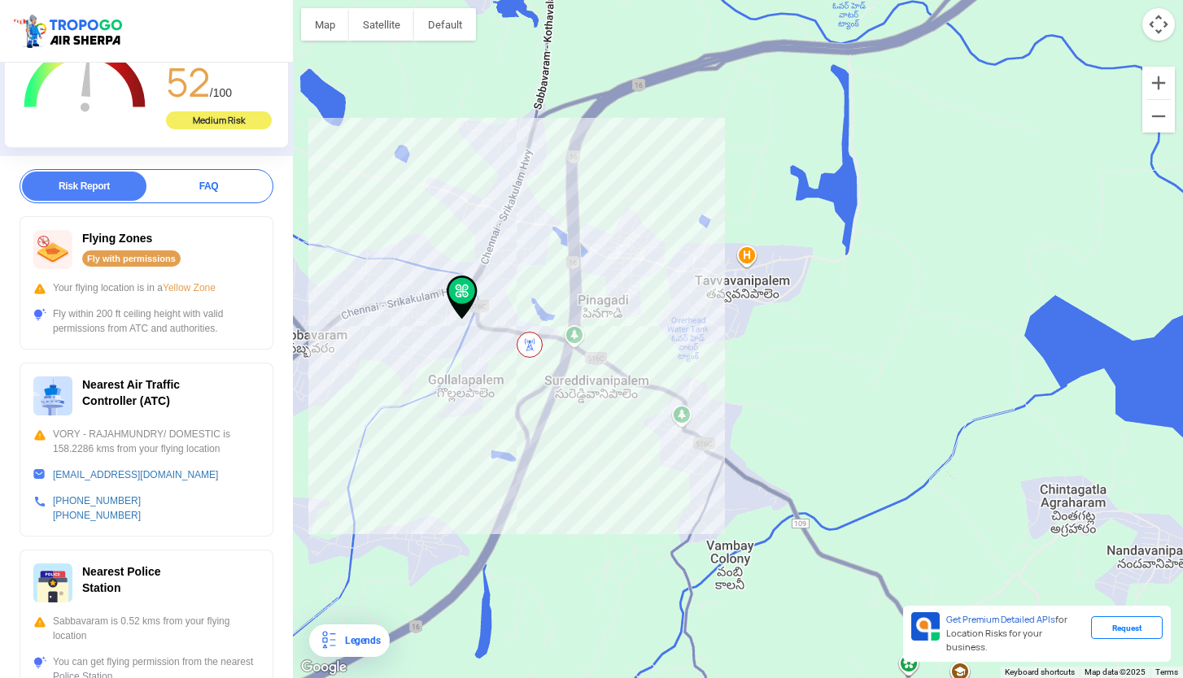
drag, startPoint x: 623, startPoint y: 363, endPoint x: 754, endPoint y: 407, distance: 138.2
click at [754, 407] on div at bounding box center [738, 339] width 890 height 678
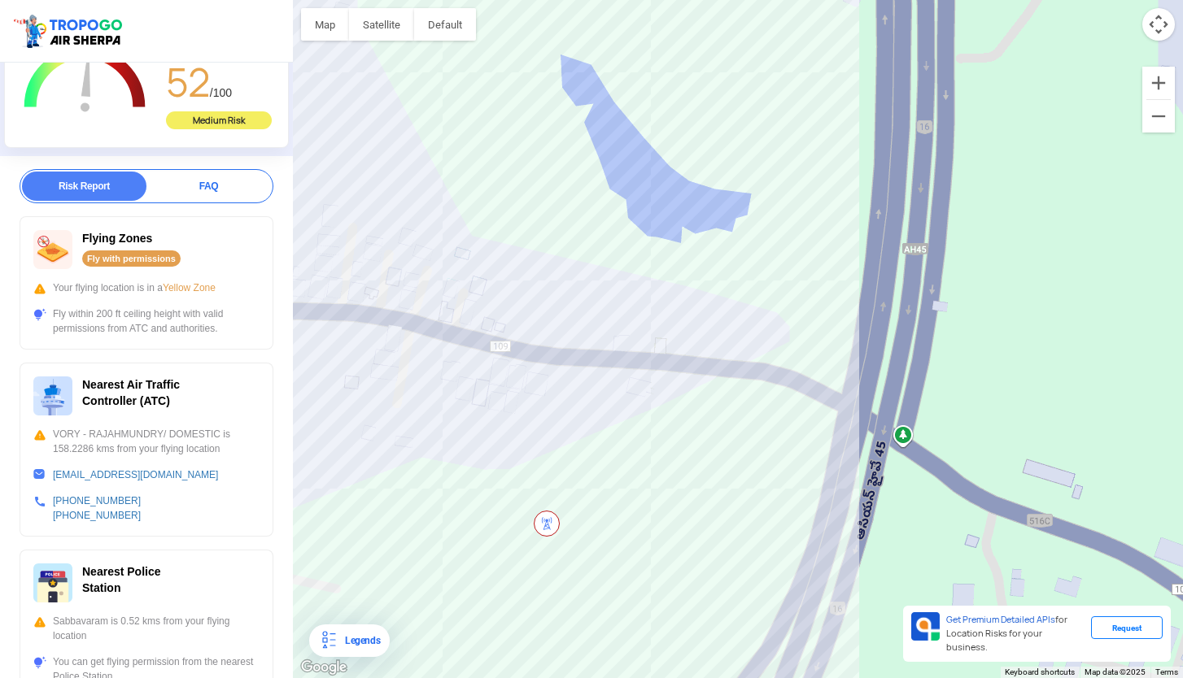
drag, startPoint x: 692, startPoint y: 408, endPoint x: 828, endPoint y: 429, distance: 138.3
click at [828, 429] on div at bounding box center [738, 339] width 890 height 678
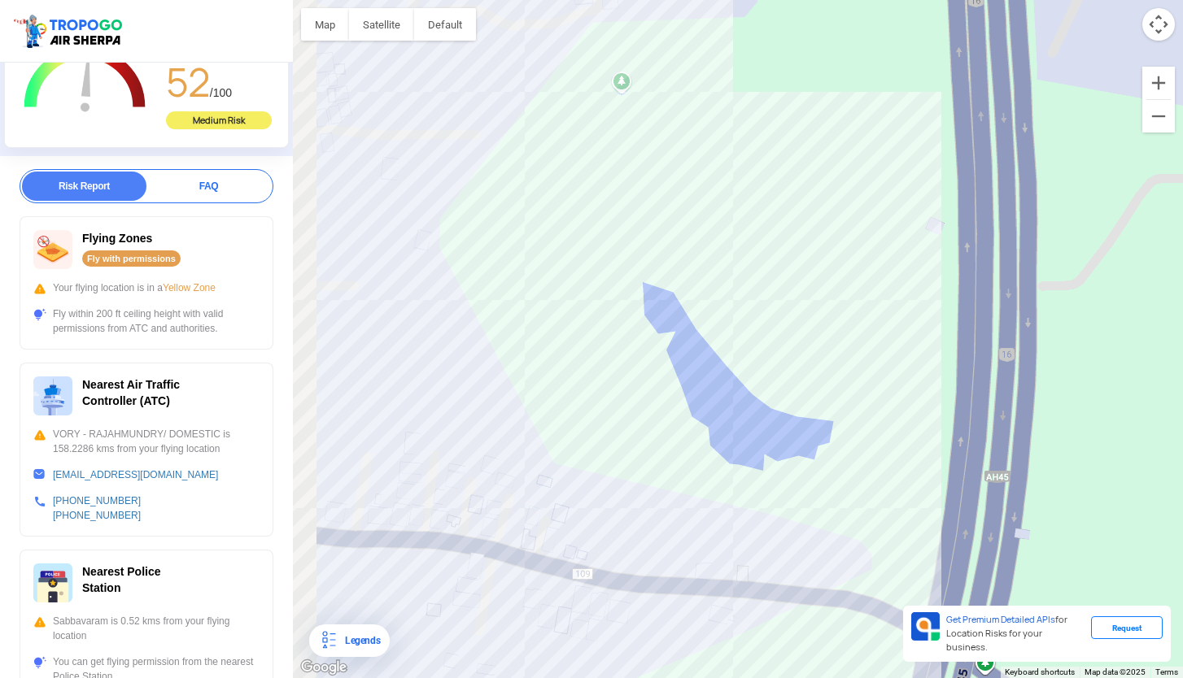
drag, startPoint x: 768, startPoint y: 484, endPoint x: 923, endPoint y: 371, distance: 192.2
click at [923, 371] on div at bounding box center [738, 339] width 890 height 678
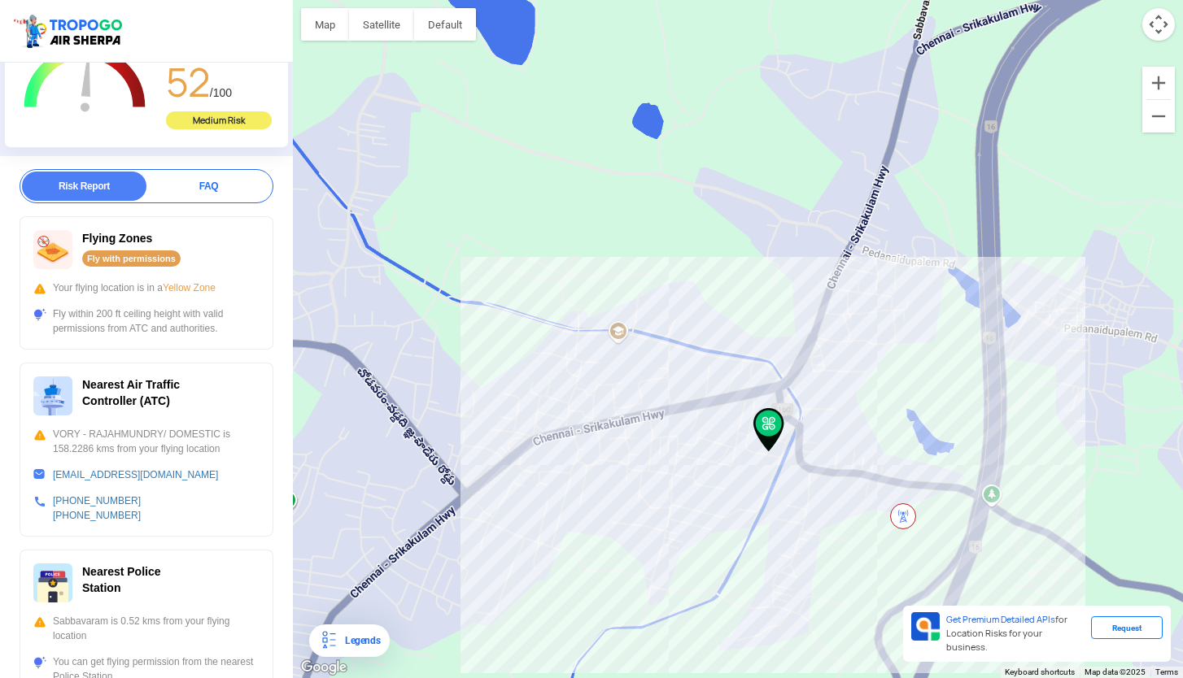
drag, startPoint x: 542, startPoint y: 434, endPoint x: 663, endPoint y: 480, distance: 129.5
click at [663, 480] on div at bounding box center [738, 339] width 890 height 678
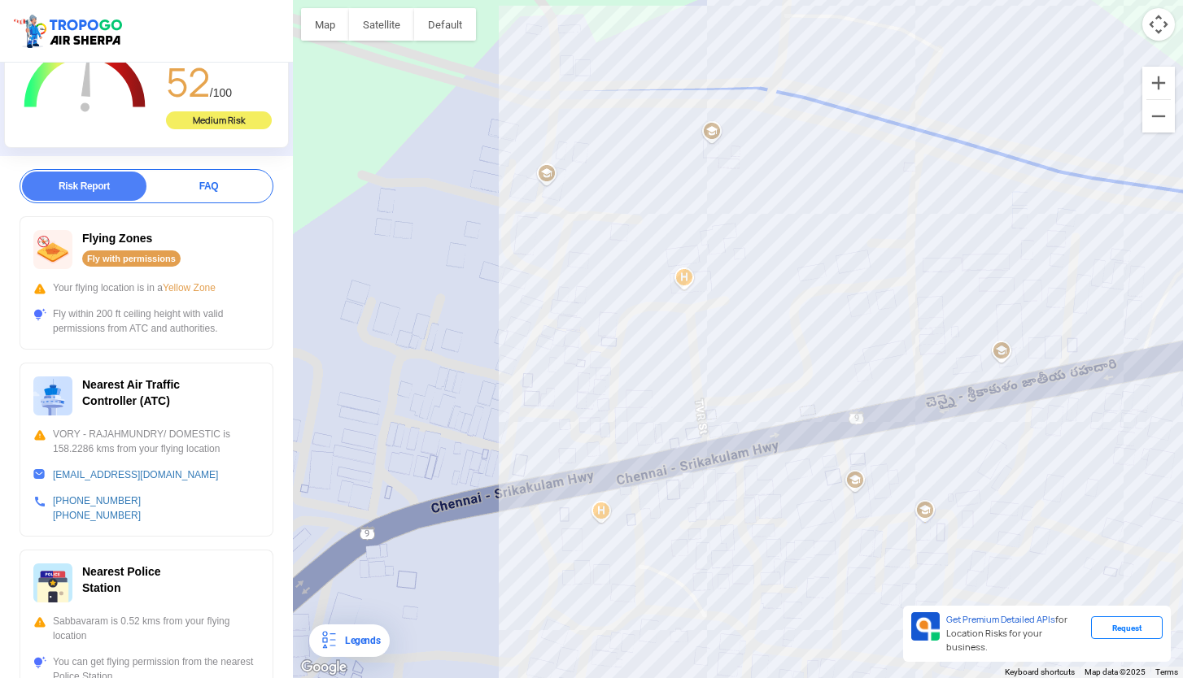
click at [625, 390] on div at bounding box center [738, 339] width 890 height 678
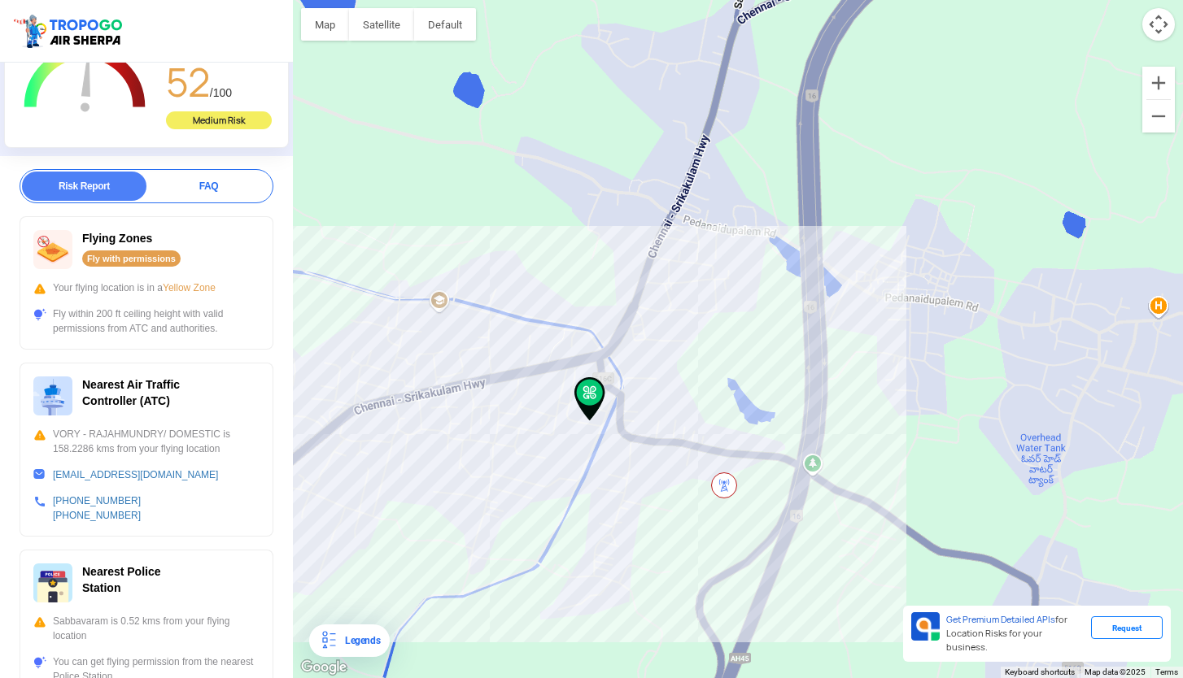
drag, startPoint x: 731, startPoint y: 456, endPoint x: 557, endPoint y: 418, distance: 177.5
click at [557, 418] on div at bounding box center [738, 339] width 890 height 678
click at [731, 398] on div at bounding box center [738, 339] width 890 height 678
click at [746, 357] on div at bounding box center [738, 339] width 890 height 678
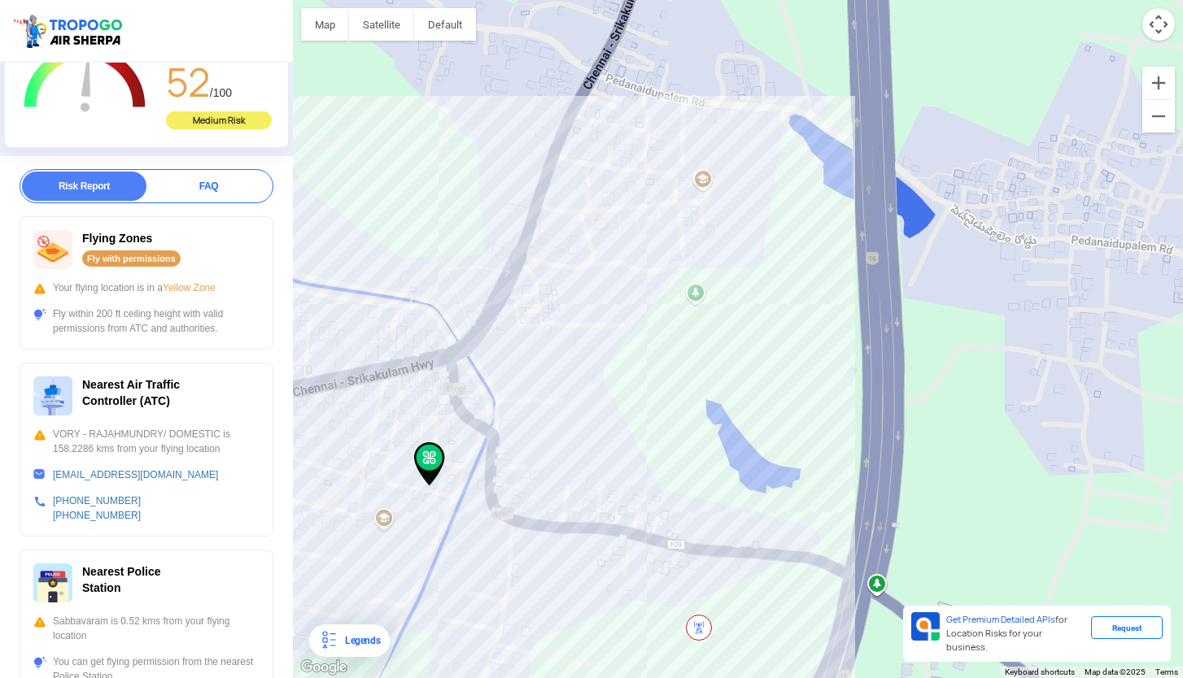
click at [427, 454] on img at bounding box center [429, 465] width 31 height 44
click at [429, 459] on img at bounding box center [429, 465] width 31 height 44
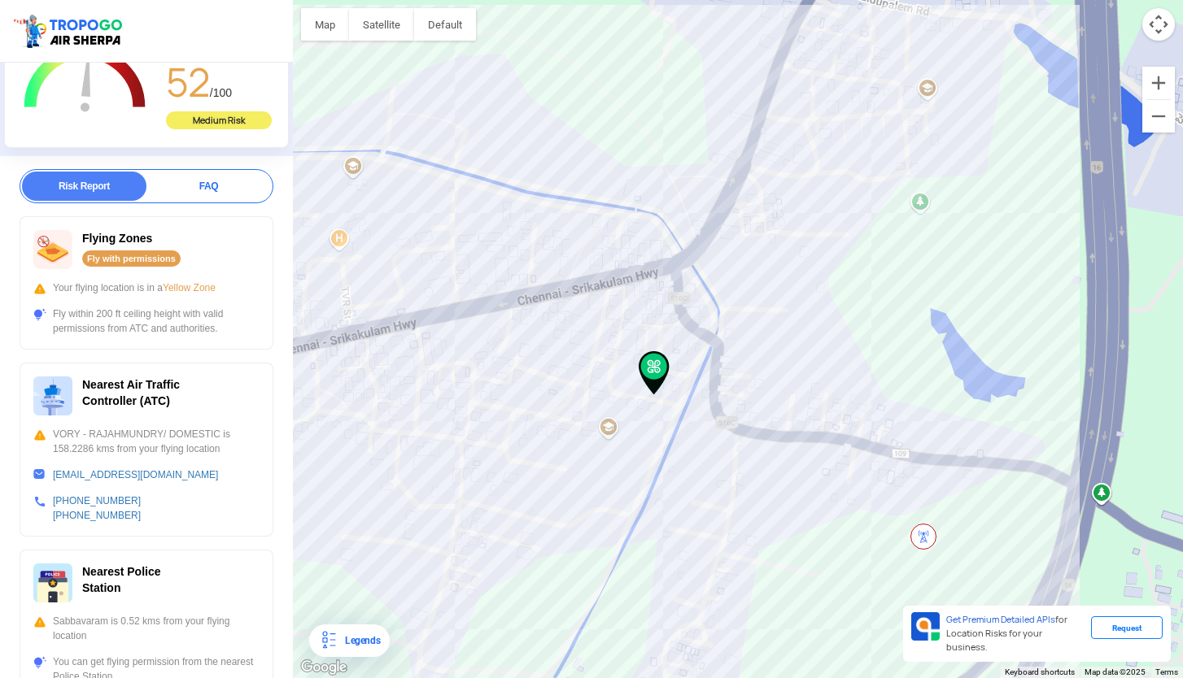
drag, startPoint x: 583, startPoint y: 446, endPoint x: 798, endPoint y: 361, distance: 230.8
click at [798, 361] on div at bounding box center [738, 339] width 890 height 678
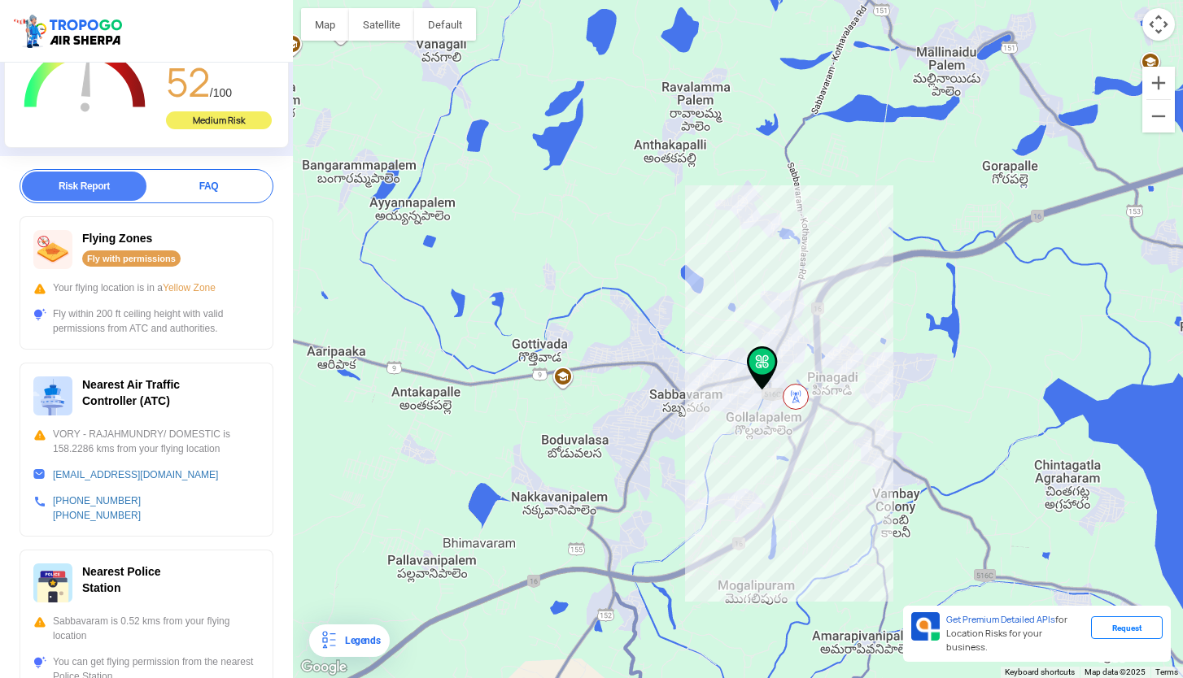
drag, startPoint x: 746, startPoint y: 429, endPoint x: 770, endPoint y: 412, distance: 28.7
click at [770, 412] on div at bounding box center [738, 339] width 890 height 678
